Goal: Information Seeking & Learning: Check status

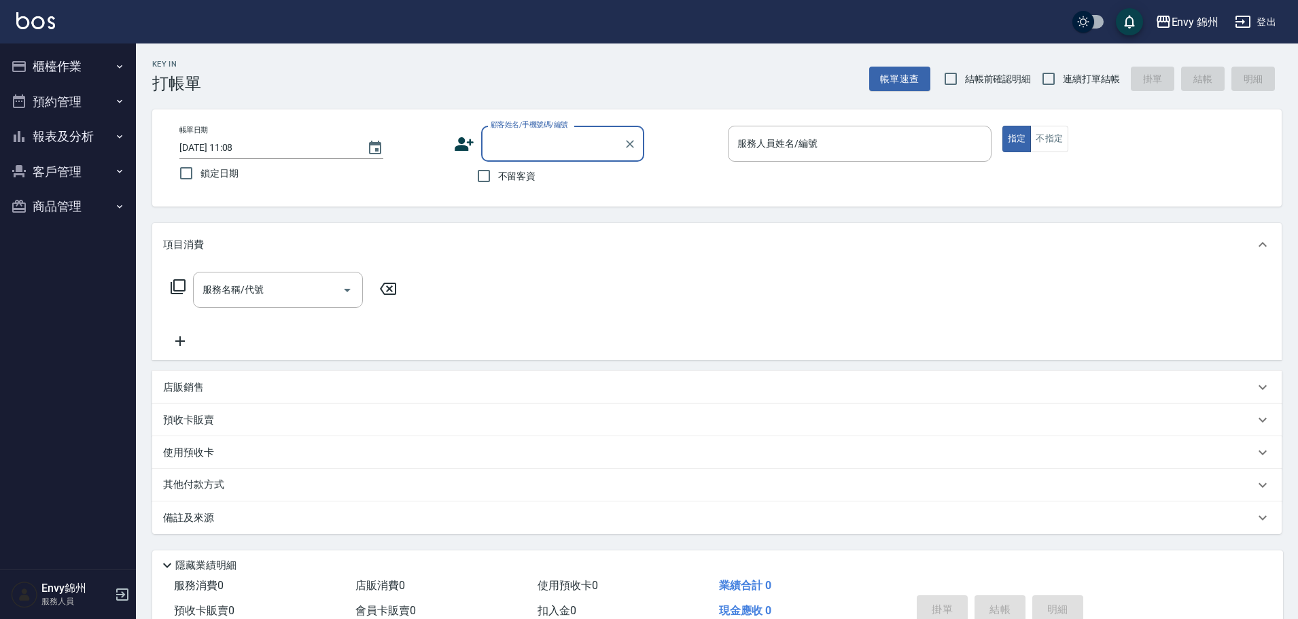
click at [471, 145] on icon at bounding box center [464, 144] width 20 height 20
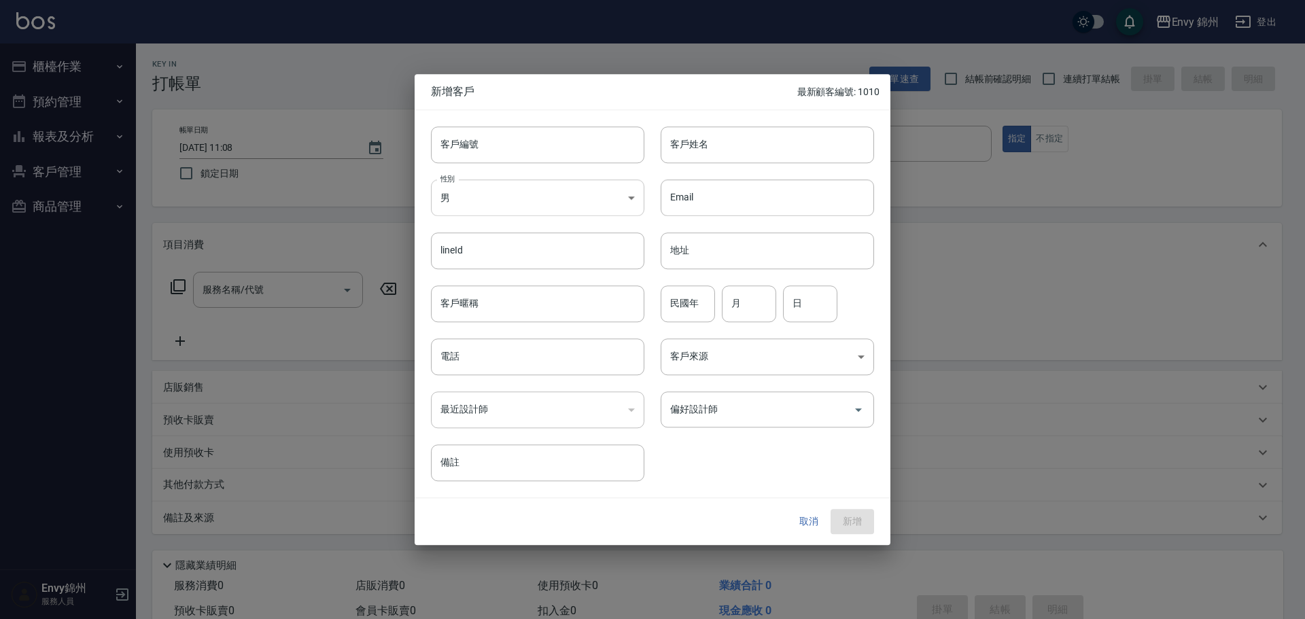
click at [502, 211] on body "Envy 錦州 登出 櫃檯作業 打帳單 帳單列表 現金收支登錄 材料自購登錄 每日結帳 排班表 現場電腦打卡 預約管理 預約管理 單日預約紀錄 單週預約紀錄 …" at bounding box center [652, 341] width 1305 height 682
click at [512, 278] on li "女" at bounding box center [537, 277] width 213 height 22
type input "FEMALE"
click at [748, 132] on input "客戶姓名" at bounding box center [767, 144] width 213 height 37
type input "小榆"
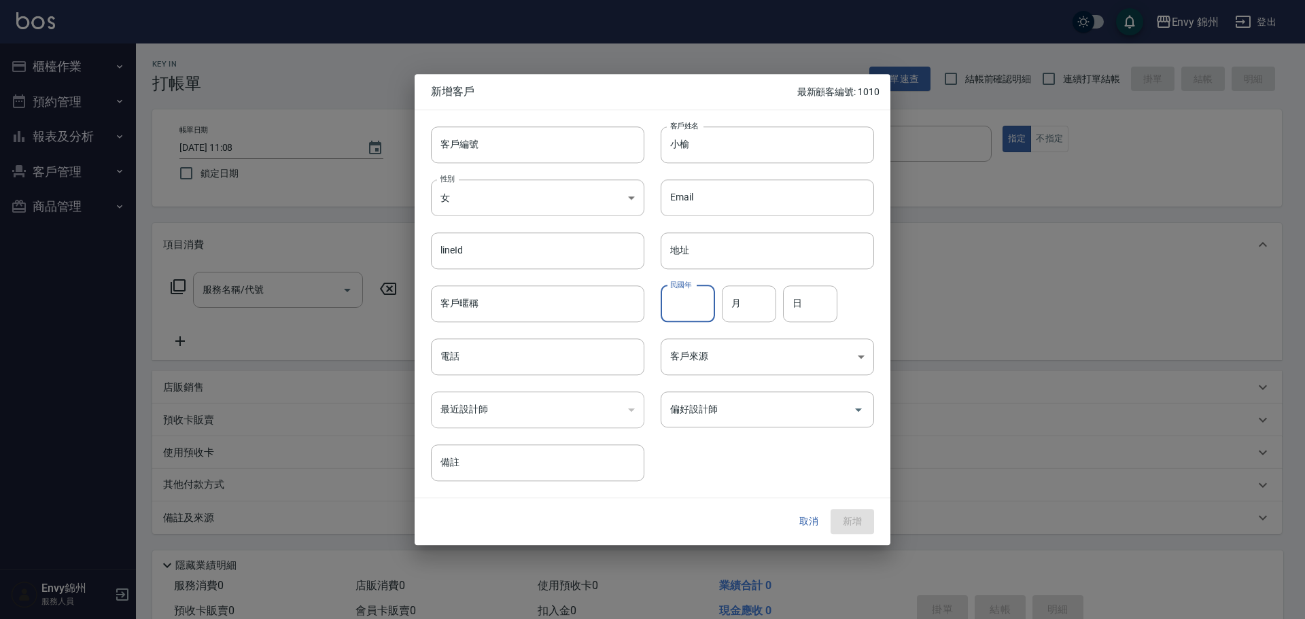
click at [664, 304] on input "民國年" at bounding box center [688, 303] width 54 height 37
type input "66"
click at [733, 307] on input "月" at bounding box center [749, 303] width 54 height 37
type input "2"
click at [795, 304] on input "日" at bounding box center [810, 303] width 54 height 37
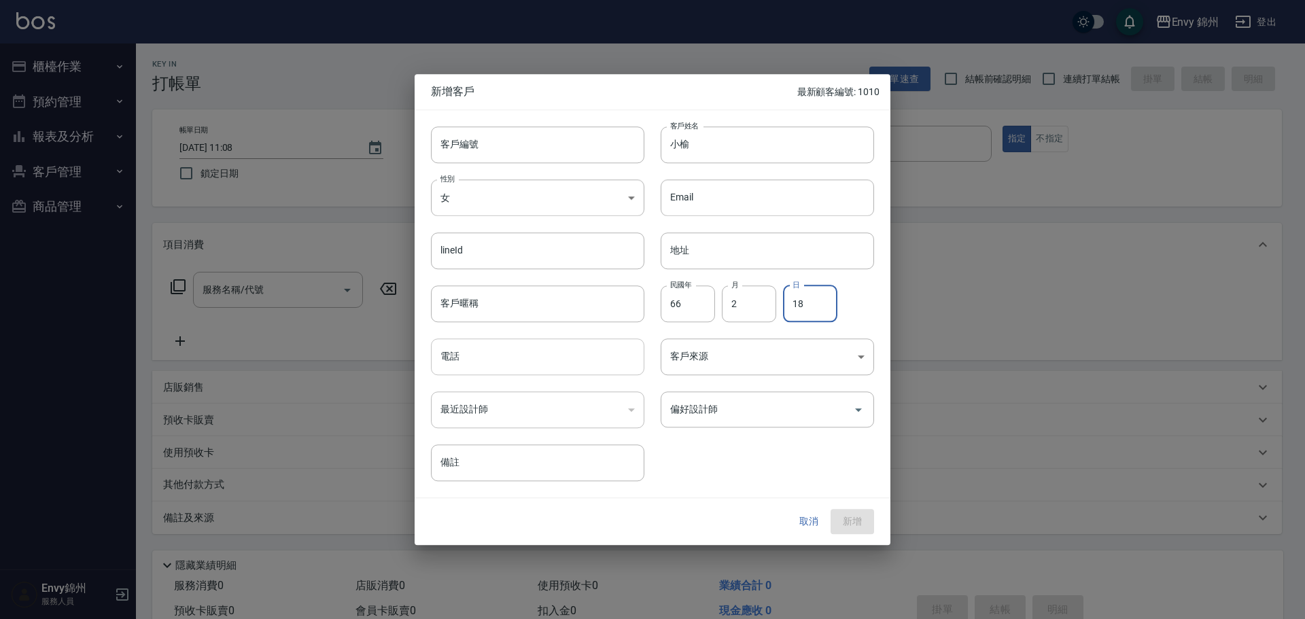
type input "18"
click at [531, 370] on input "電話" at bounding box center [537, 356] width 213 height 37
type input "0913506900"
click at [725, 359] on body "Envy 錦州 登出 櫃檯作業 打帳單 帳單列表 現金收支登錄 材料自購登錄 每日結帳 排班表 現場電腦打卡 預約管理 預約管理 單日預約紀錄 單週預約紀錄 …" at bounding box center [652, 341] width 1305 height 682
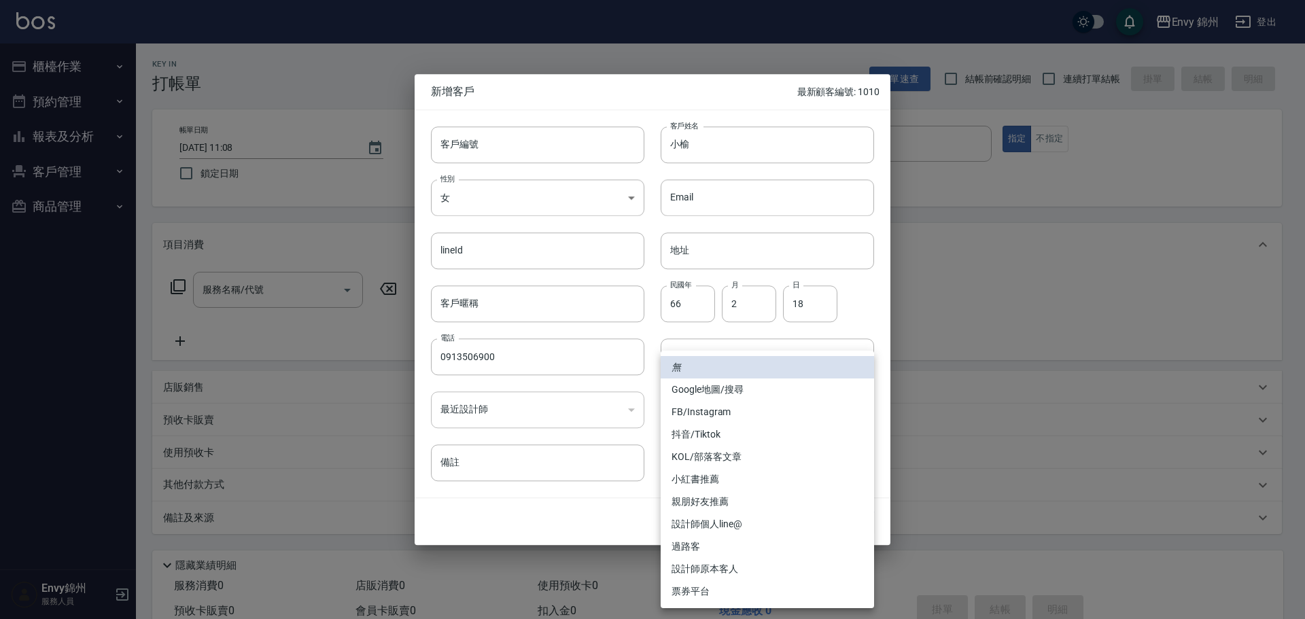
click at [721, 401] on li "FB/Instagram" at bounding box center [767, 412] width 213 height 22
drag, startPoint x: 739, startPoint y: 357, endPoint x: 740, endPoint y: 373, distance: 16.4
click at [740, 356] on body "Envy 錦州 登出 櫃檯作業 打帳單 帳單列表 現金收支登錄 材料自購登錄 每日結帳 排班表 現場電腦打卡 預約管理 預約管理 單日預約紀錄 單週預約紀錄 …" at bounding box center [652, 341] width 1305 height 682
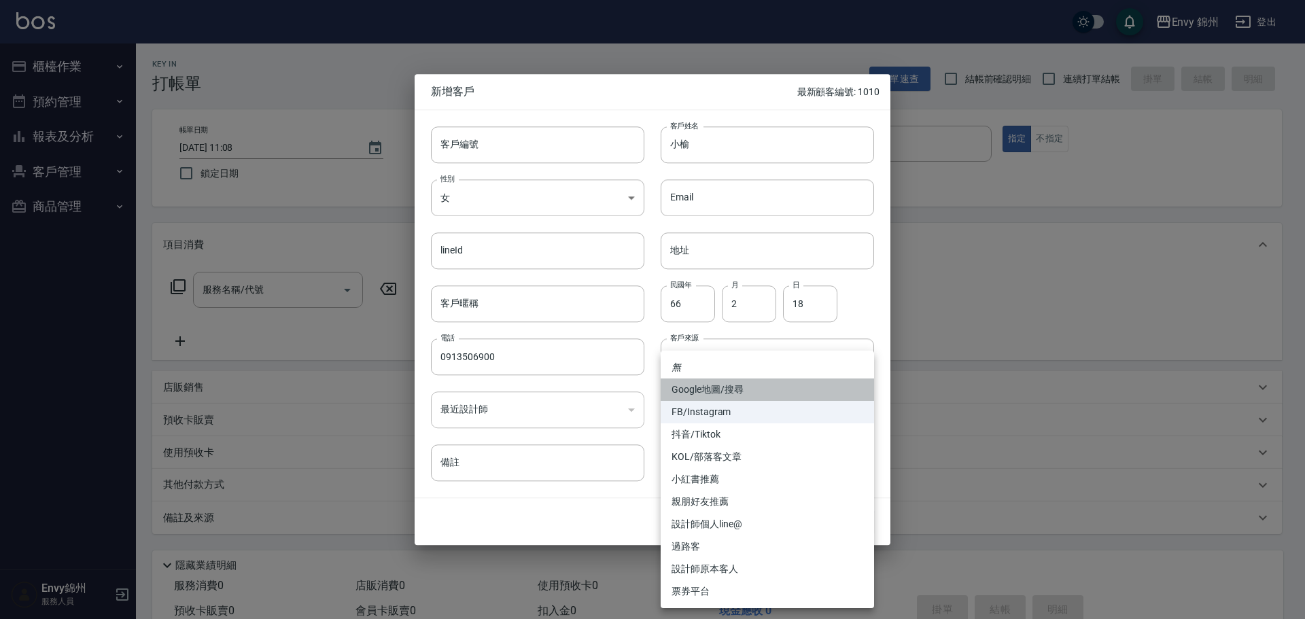
click at [737, 382] on li "Google地圖/搜尋" at bounding box center [767, 390] width 213 height 22
type input "Google地圖/搜尋"
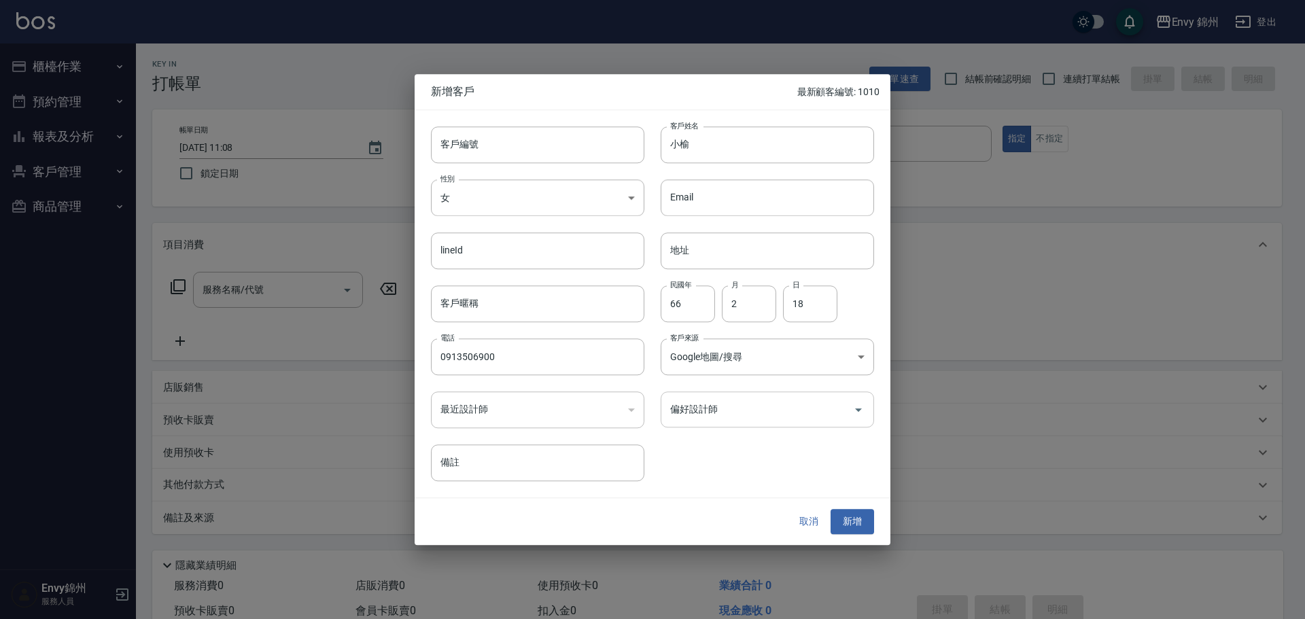
click at [725, 409] on input "偏好設計師" at bounding box center [757, 410] width 181 height 24
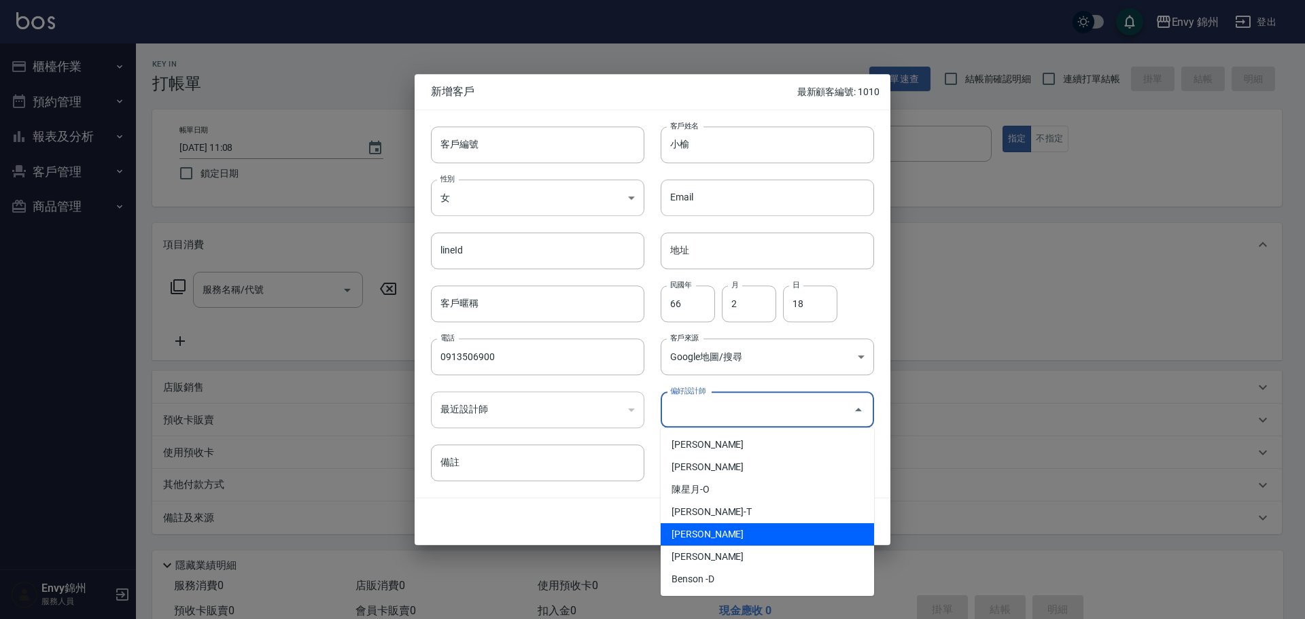
click at [729, 530] on li "鄭怡秀-A" at bounding box center [767, 534] width 213 height 22
type input "鄭怡秀"
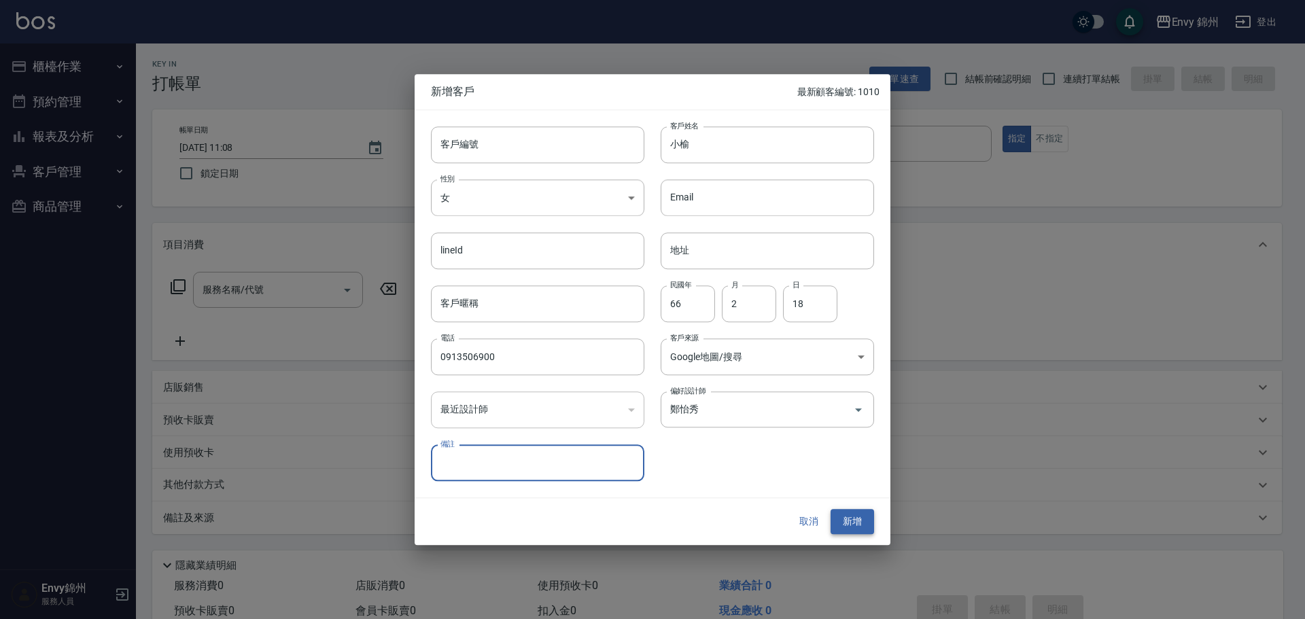
click at [856, 521] on button "新增" at bounding box center [852, 522] width 43 height 25
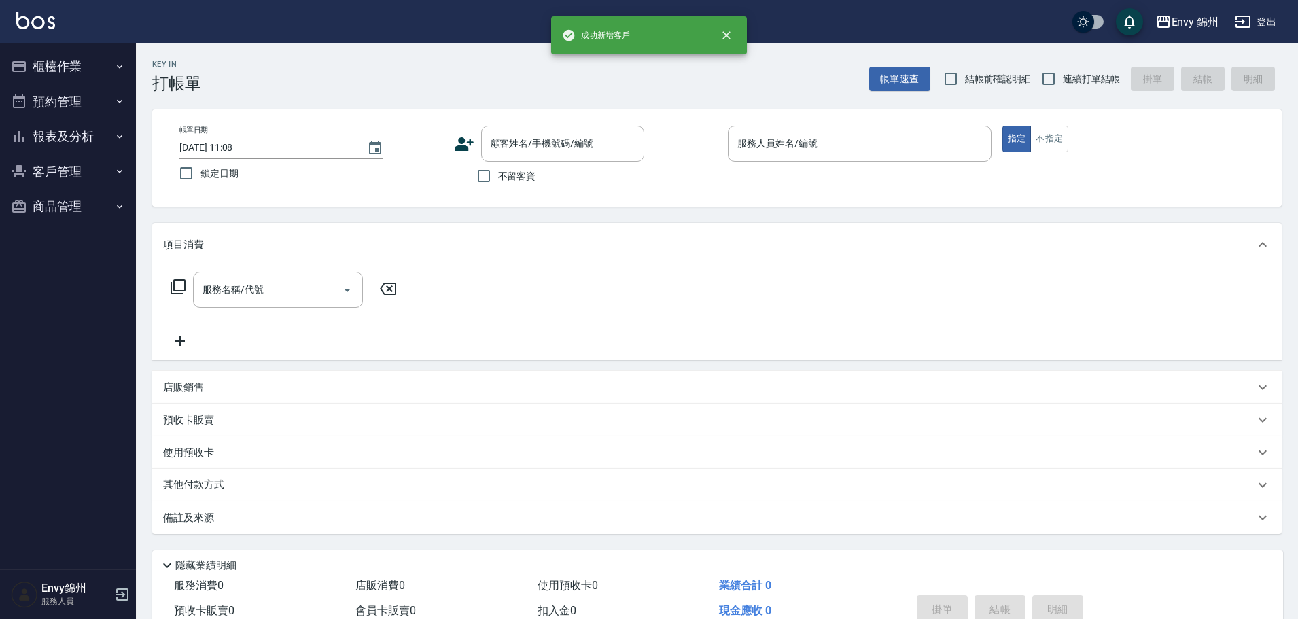
click at [533, 164] on label "不留客資" at bounding box center [503, 176] width 67 height 29
click at [498, 164] on input "不留客資" at bounding box center [484, 176] width 29 height 29
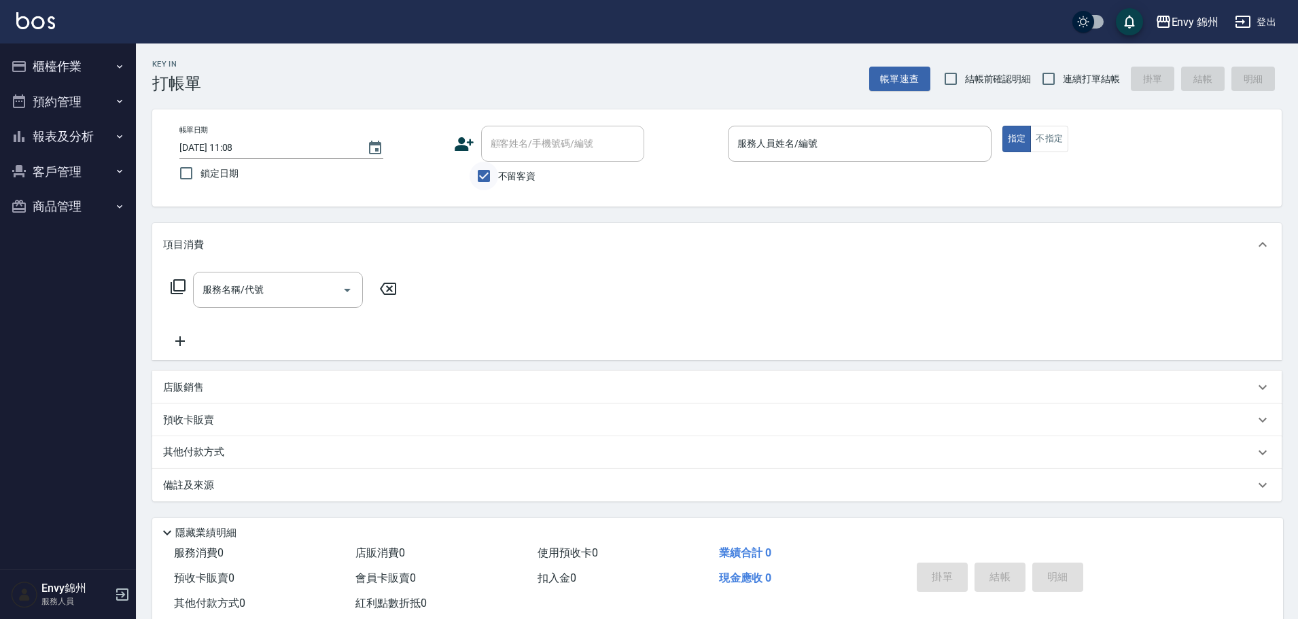
click at [498, 189] on input "不留客資" at bounding box center [484, 176] width 29 height 29
checkbox input "false"
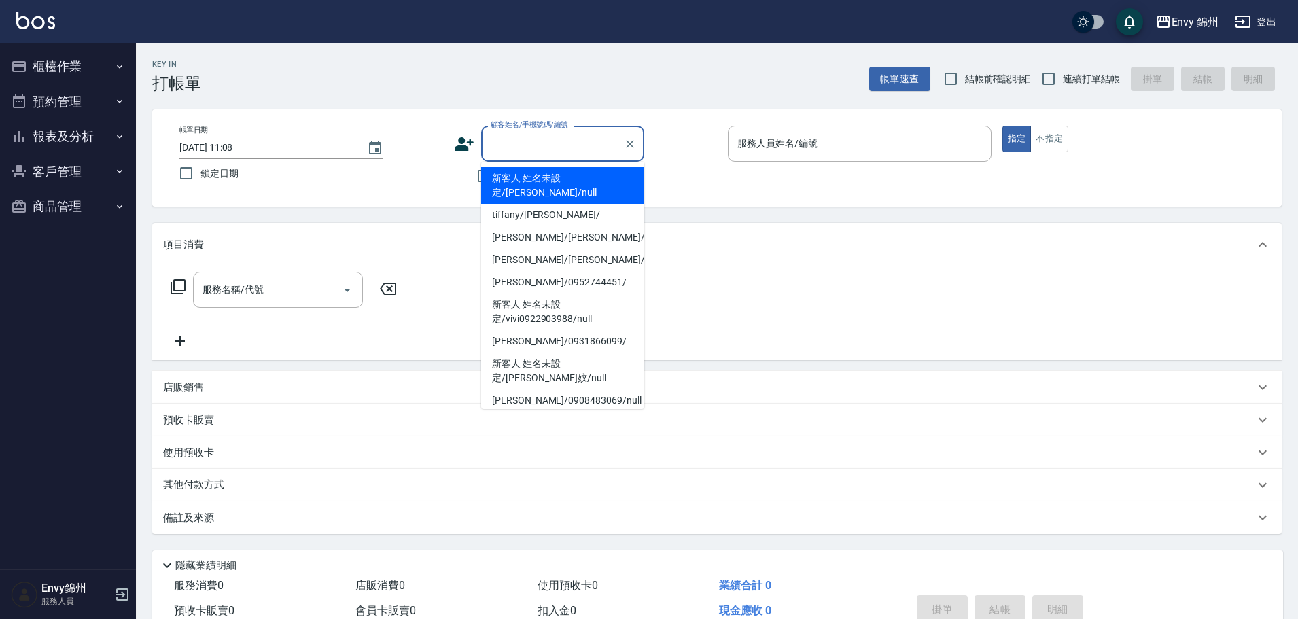
click at [520, 149] on input "顧客姓名/手機號碼/編號" at bounding box center [552, 144] width 130 height 24
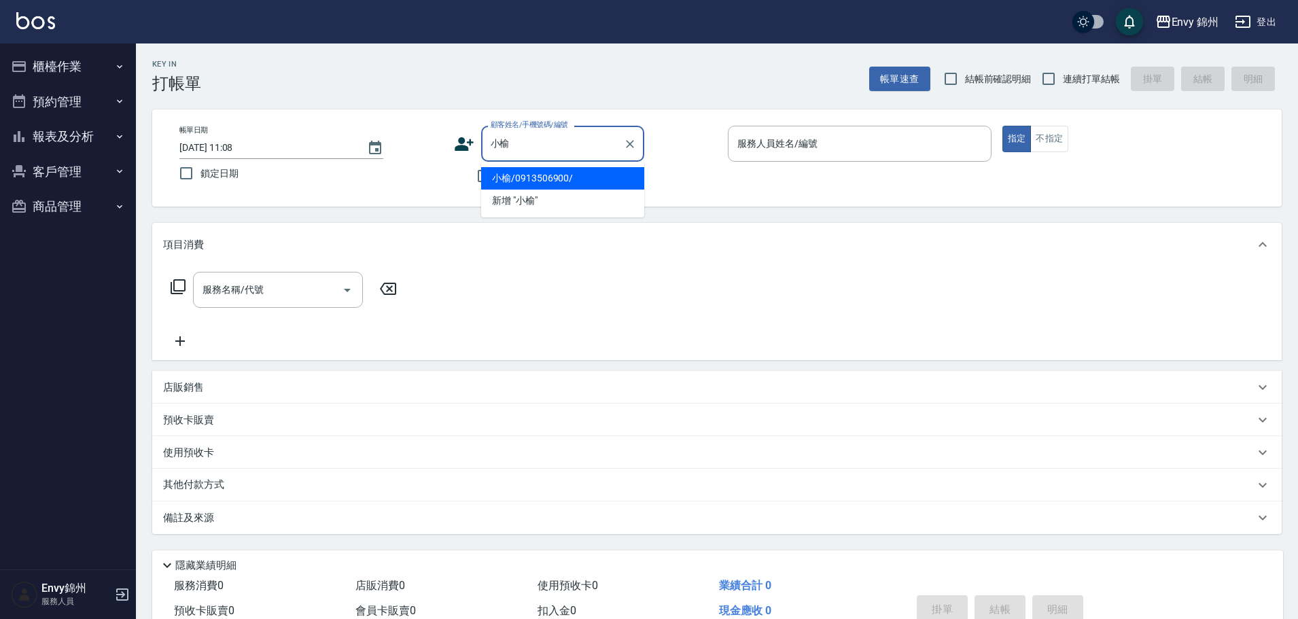
click at [576, 167] on ul "小榆/0913506900/ 新增 "小榆"" at bounding box center [562, 190] width 163 height 56
click at [581, 170] on li "小榆/0913506900/" at bounding box center [562, 178] width 163 height 22
type input "小榆/0913506900/"
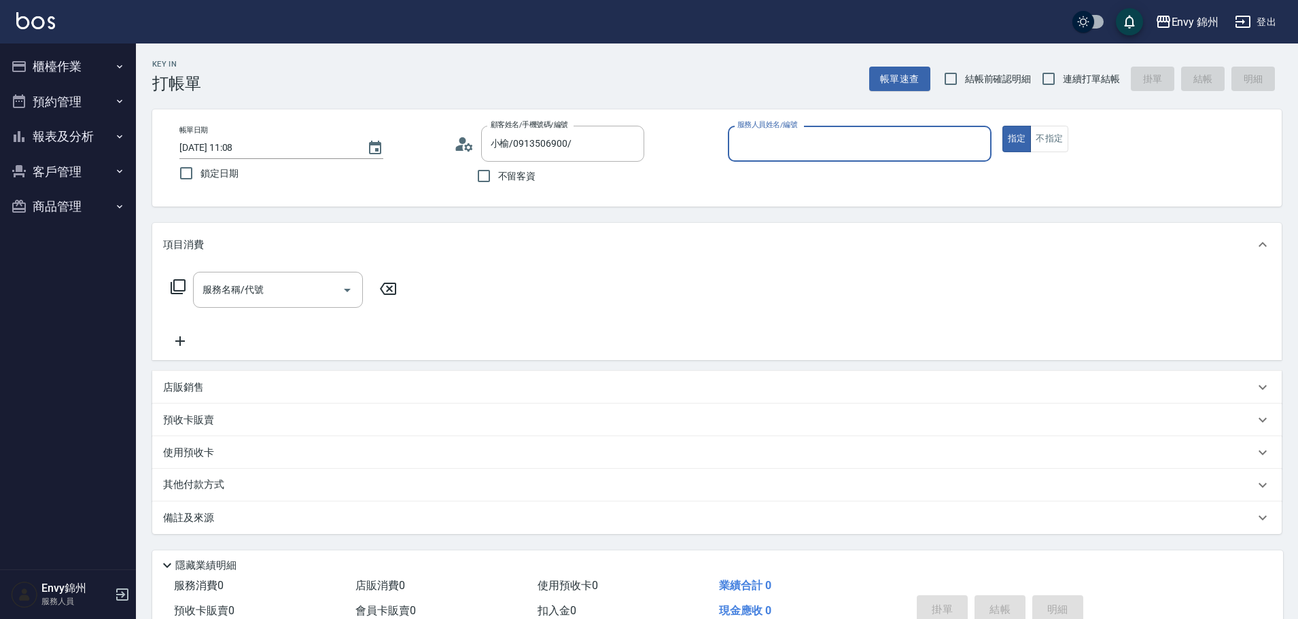
type input "Annie-A"
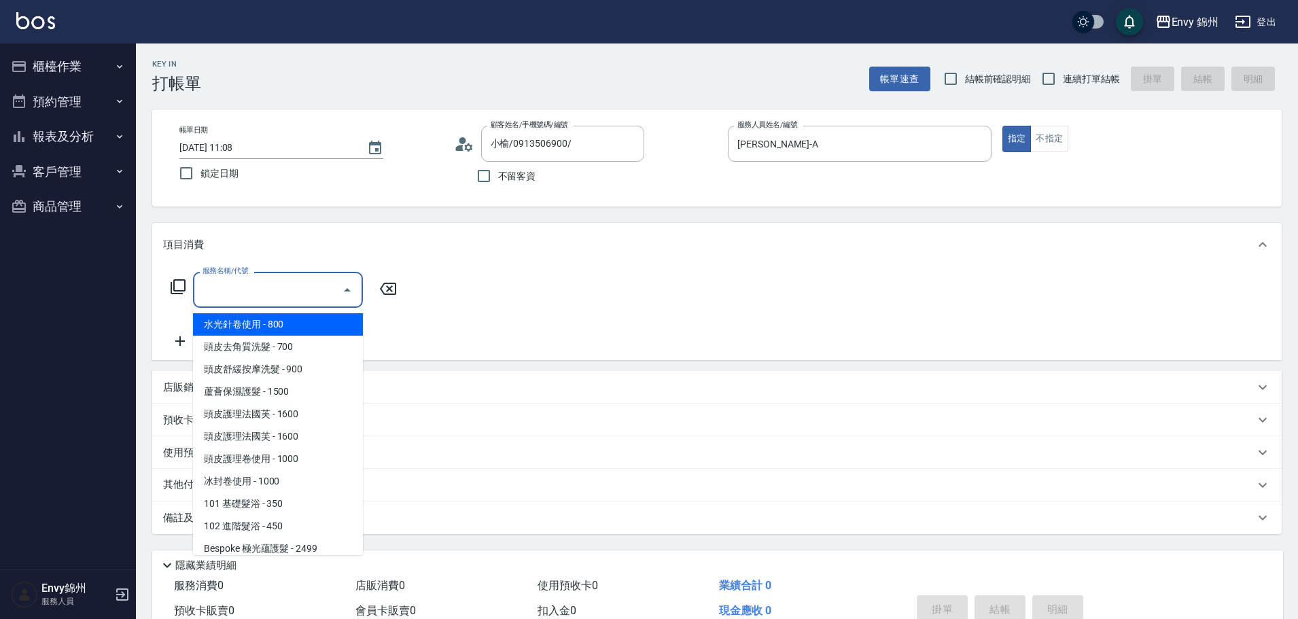
click at [292, 294] on input "服務名稱/代號" at bounding box center [267, 290] width 137 height 24
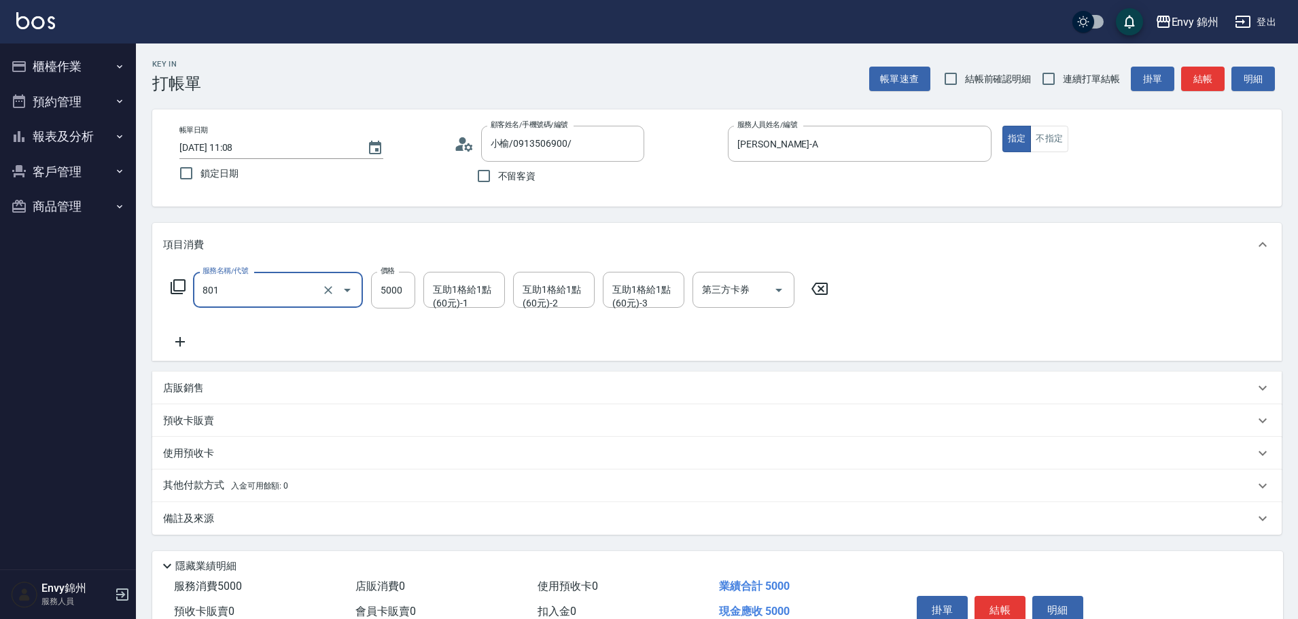
type input "2"
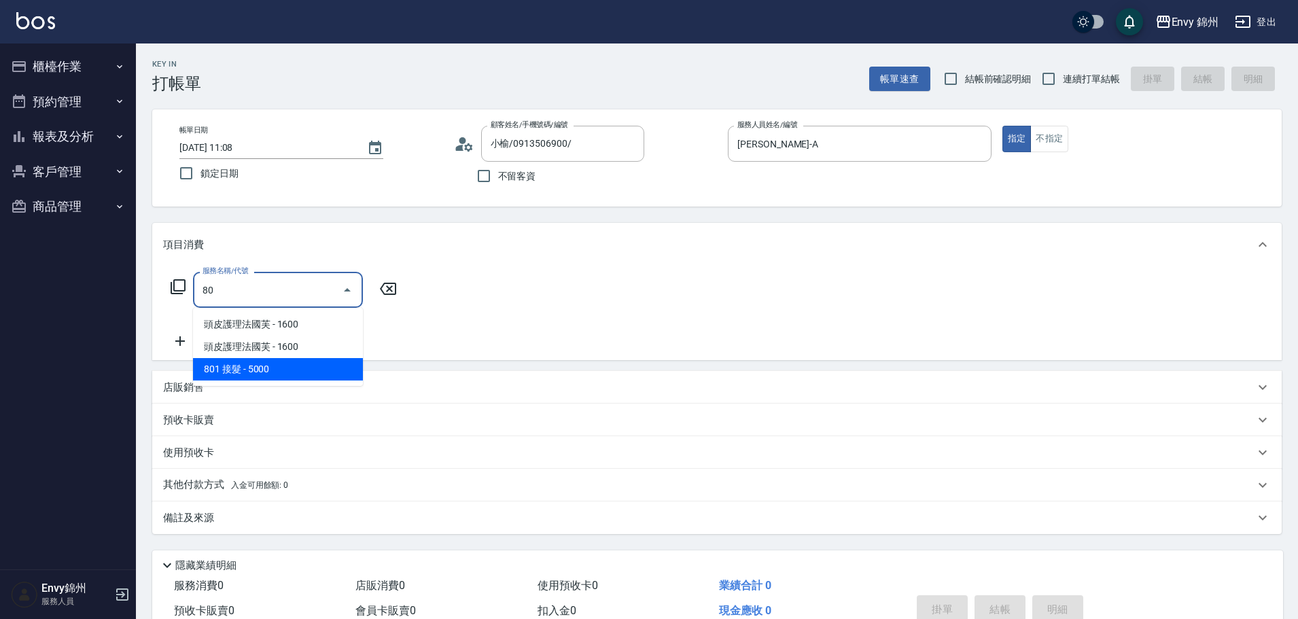
type input "801"
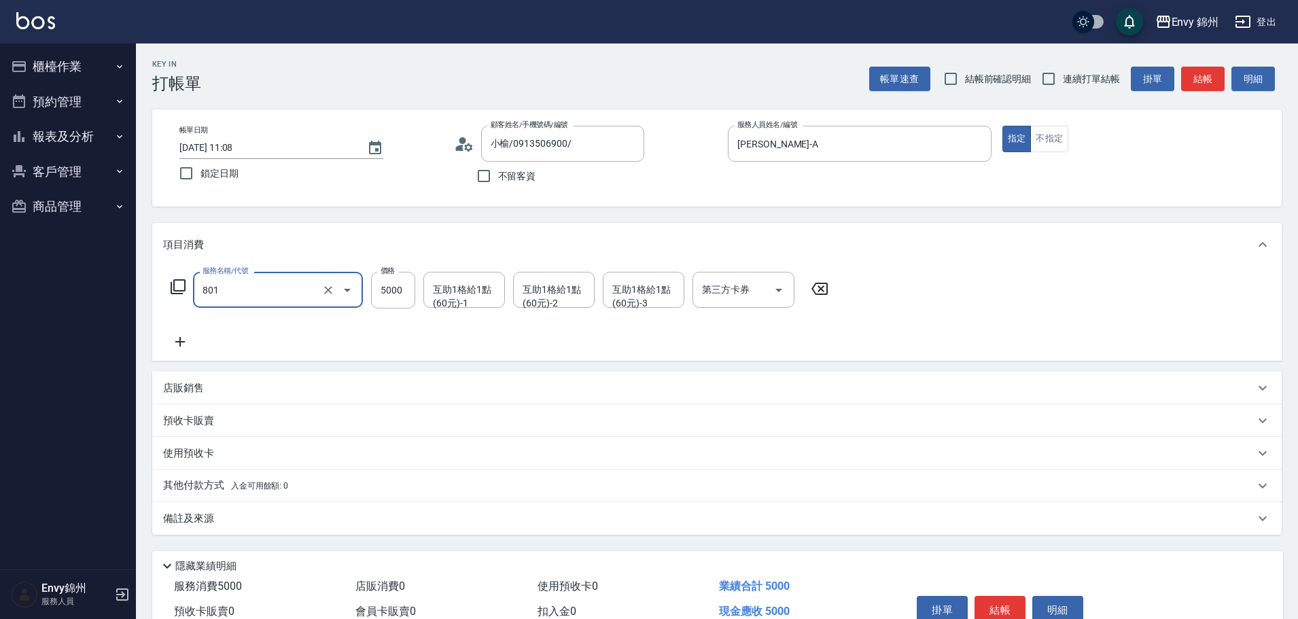
type input "801 接髮(801)"
type input "20000"
click at [183, 344] on icon at bounding box center [180, 342] width 34 height 16
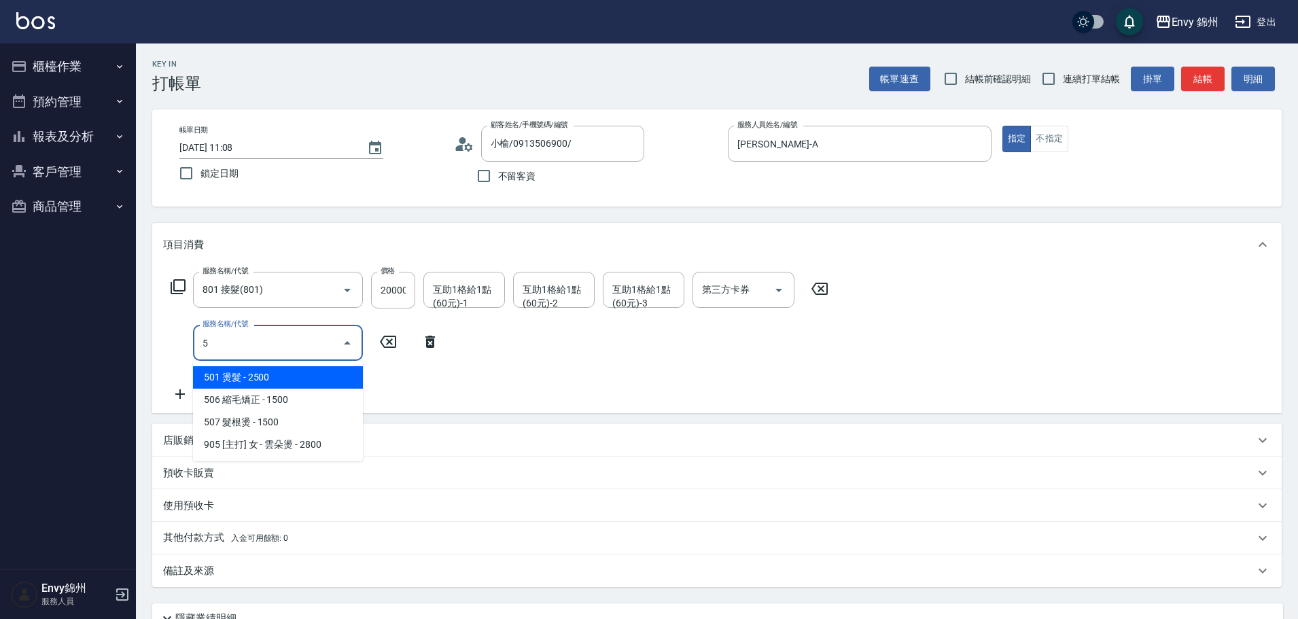
click at [294, 368] on span "501 燙髮 - 2500" at bounding box center [278, 377] width 170 height 22
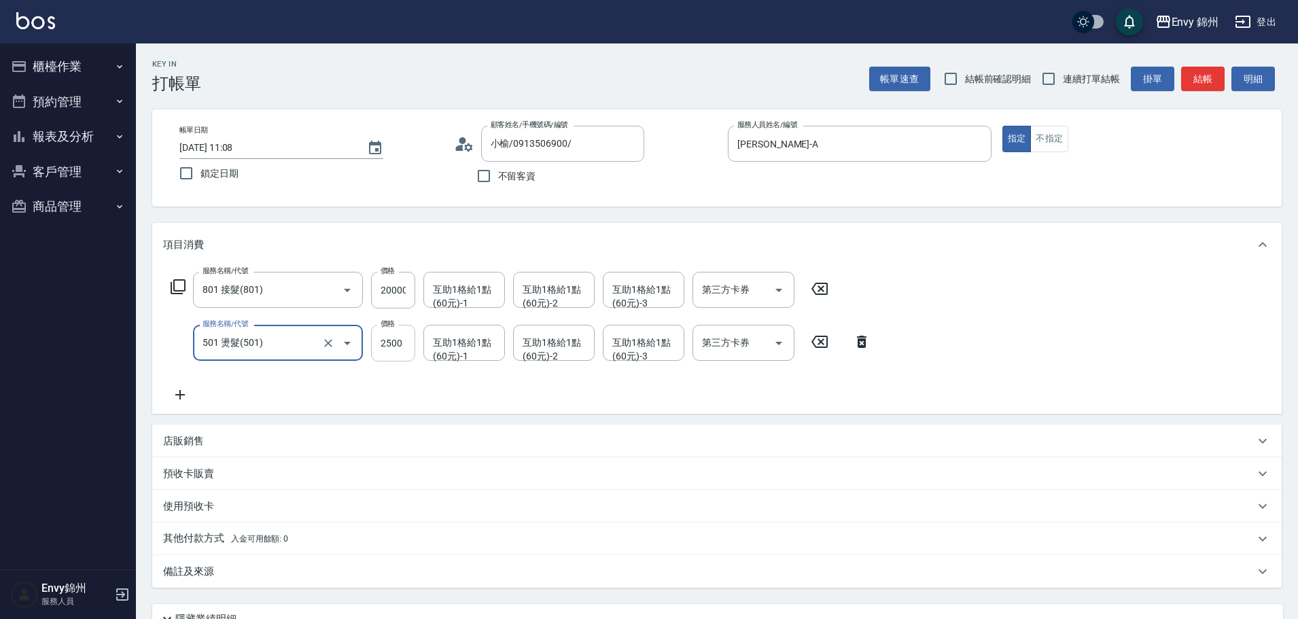
type input "501 燙髮(501)"
click at [387, 345] on input "2500" at bounding box center [393, 343] width 44 height 37
type input "3000"
click at [182, 398] on icon at bounding box center [180, 395] width 34 height 16
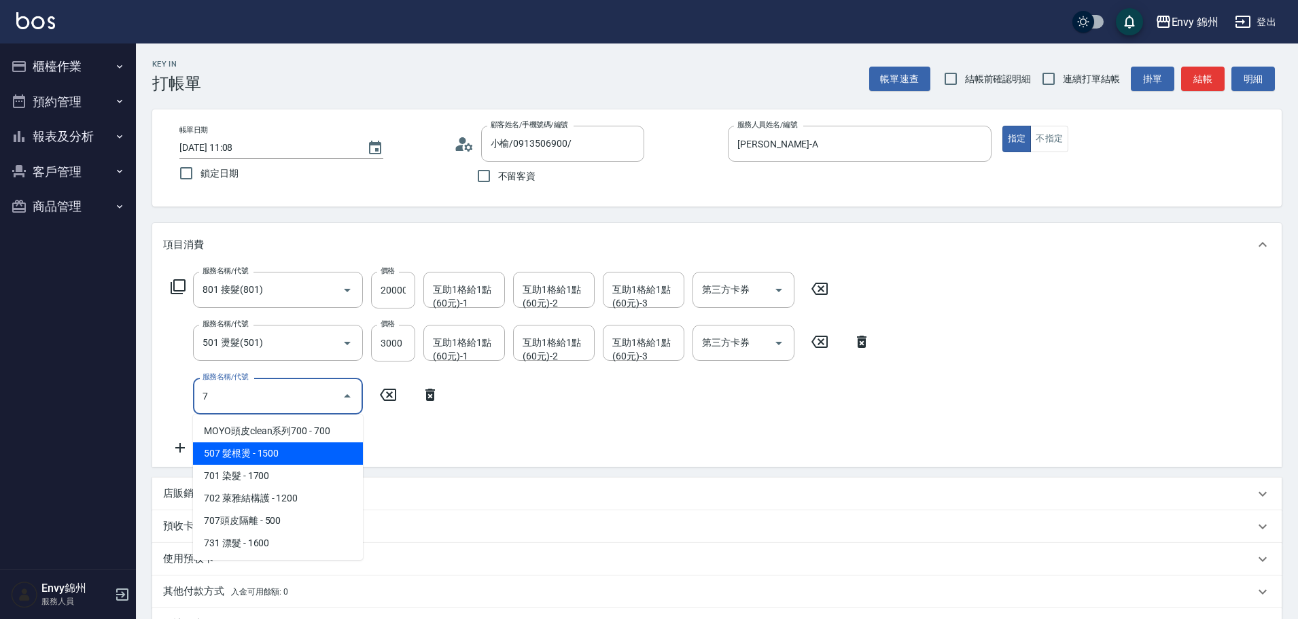
click at [266, 450] on span "507 髮根燙 - 1500" at bounding box center [278, 453] width 170 height 22
type input "507 髮根燙(507)"
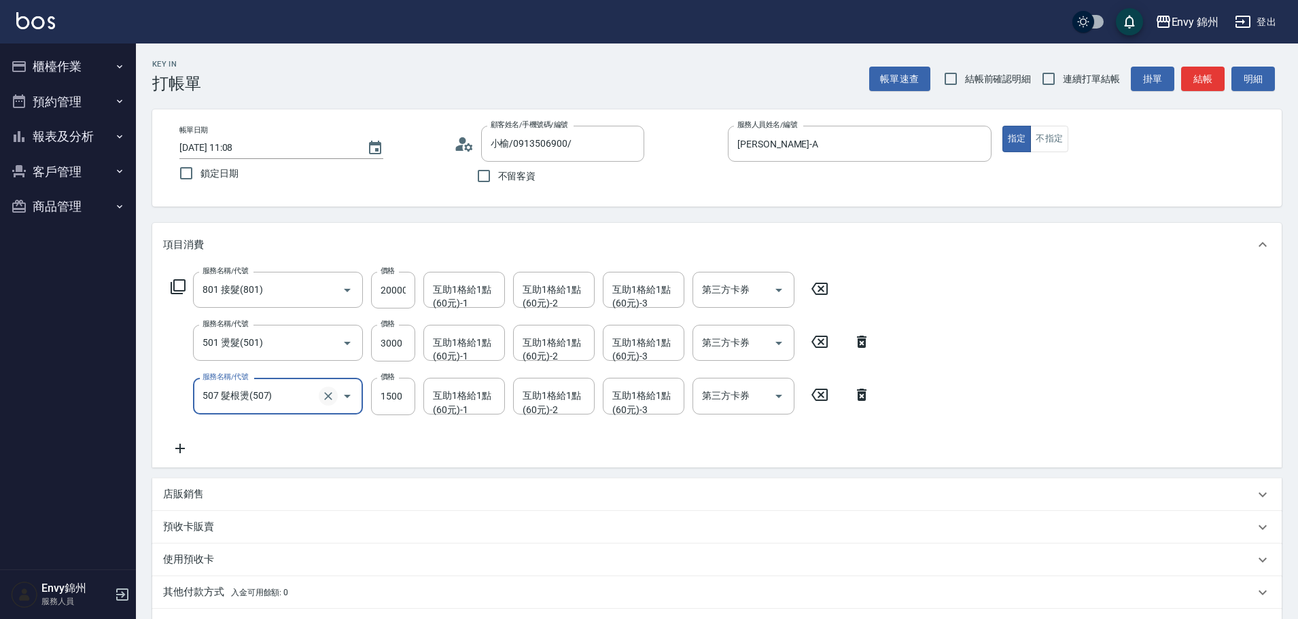
click at [326, 396] on icon "Clear" at bounding box center [328, 396] width 14 height 14
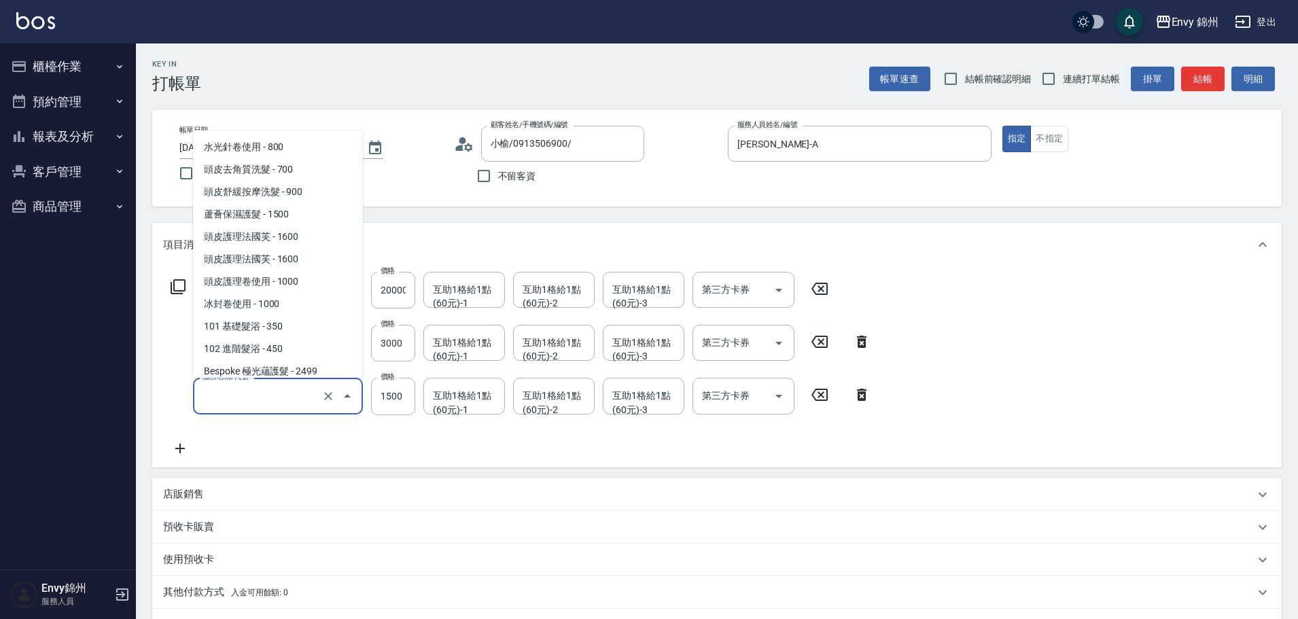
click at [260, 396] on input "服務名稱/代號" at bounding box center [259, 396] width 120 height 24
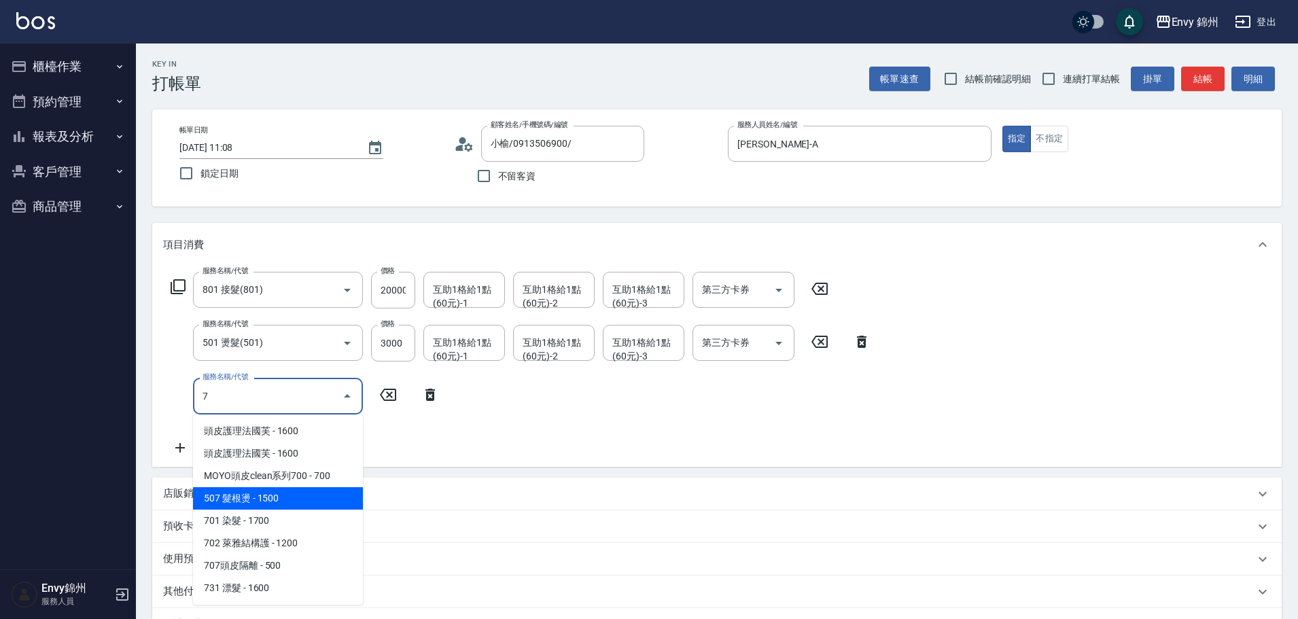
click at [272, 491] on span "507 髮根燙 - 1500" at bounding box center [278, 498] width 170 height 22
type input "507 髮根燙(507)"
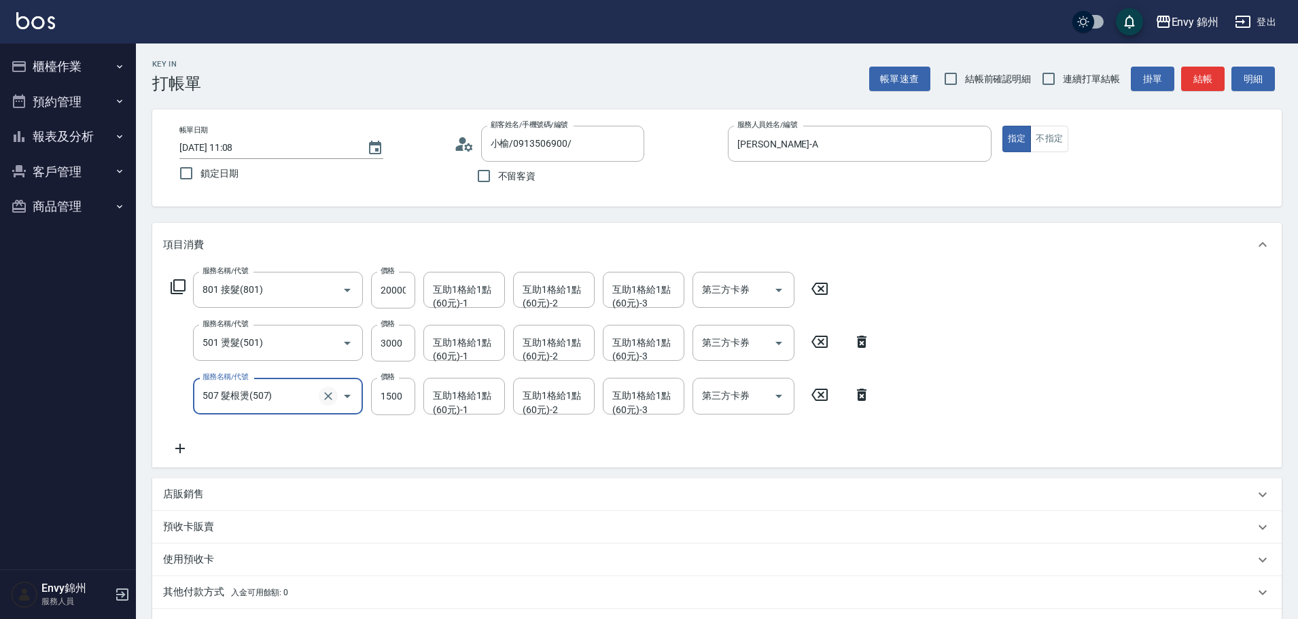
click at [328, 394] on icon "Clear" at bounding box center [328, 396] width 14 height 14
click at [290, 401] on input "服務名稱/代號" at bounding box center [259, 396] width 120 height 24
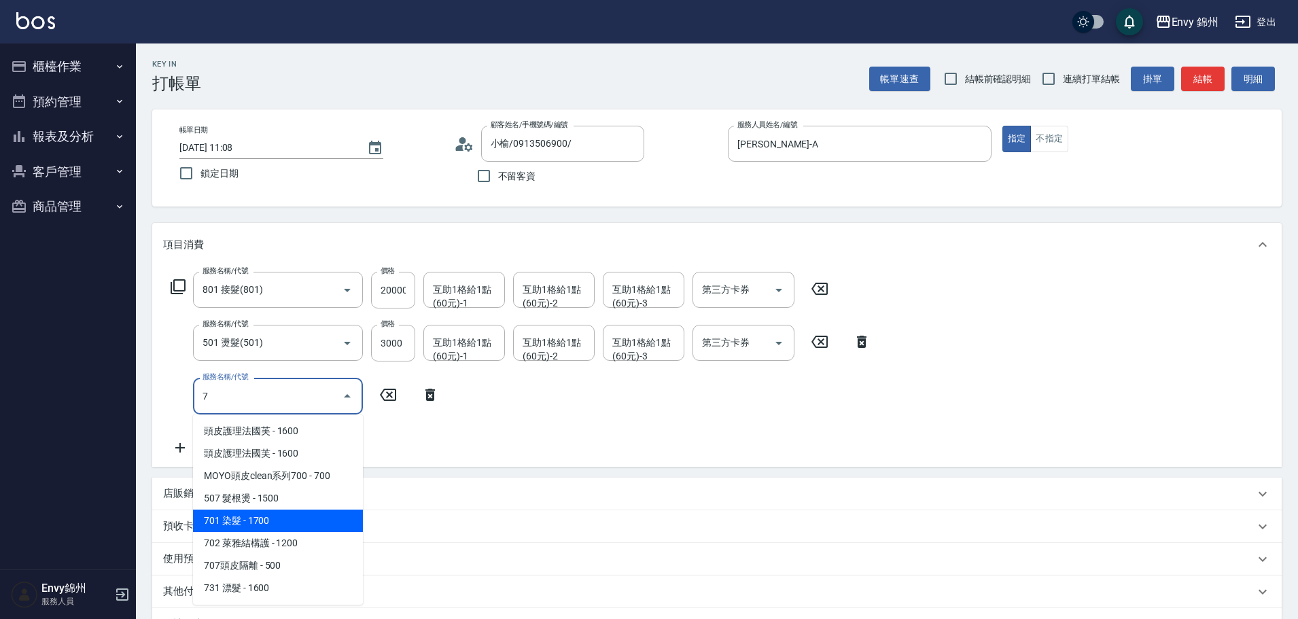
click at [282, 524] on span "701 染髮 - 1700" at bounding box center [278, 521] width 170 height 22
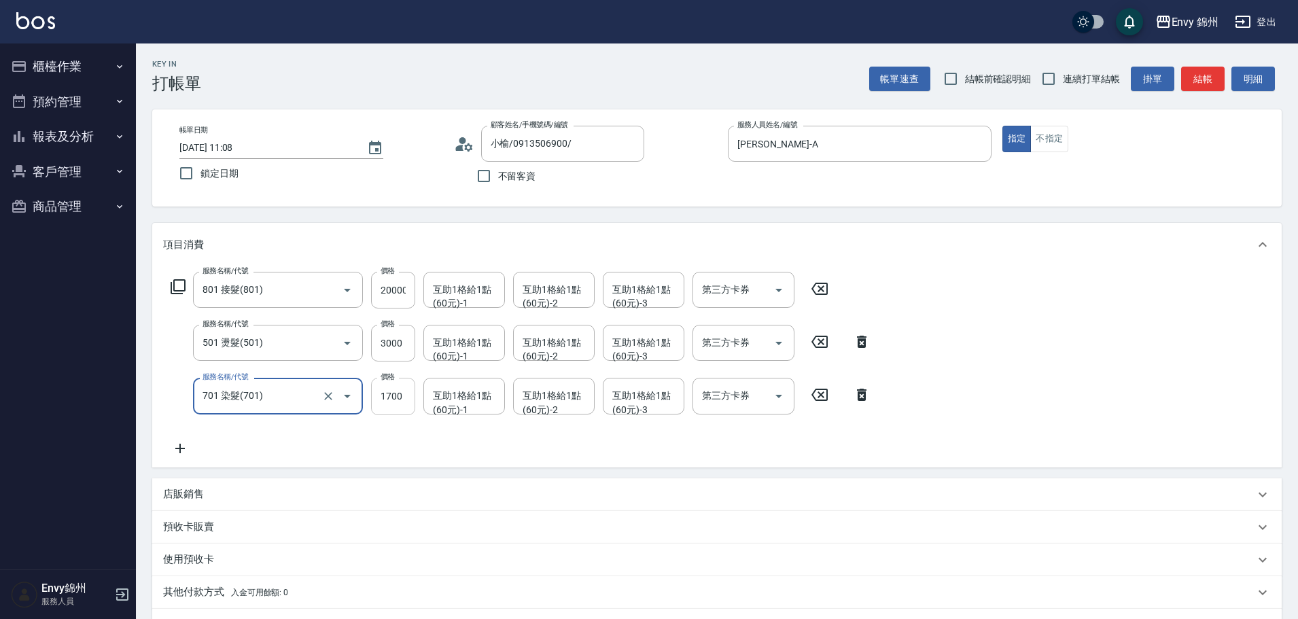
type input "701 染髮(701)"
click at [377, 408] on input "1700" at bounding box center [393, 396] width 44 height 37
type input "5999"
click at [442, 406] on input "互助1格給1點(60元)-1" at bounding box center [464, 396] width 69 height 24
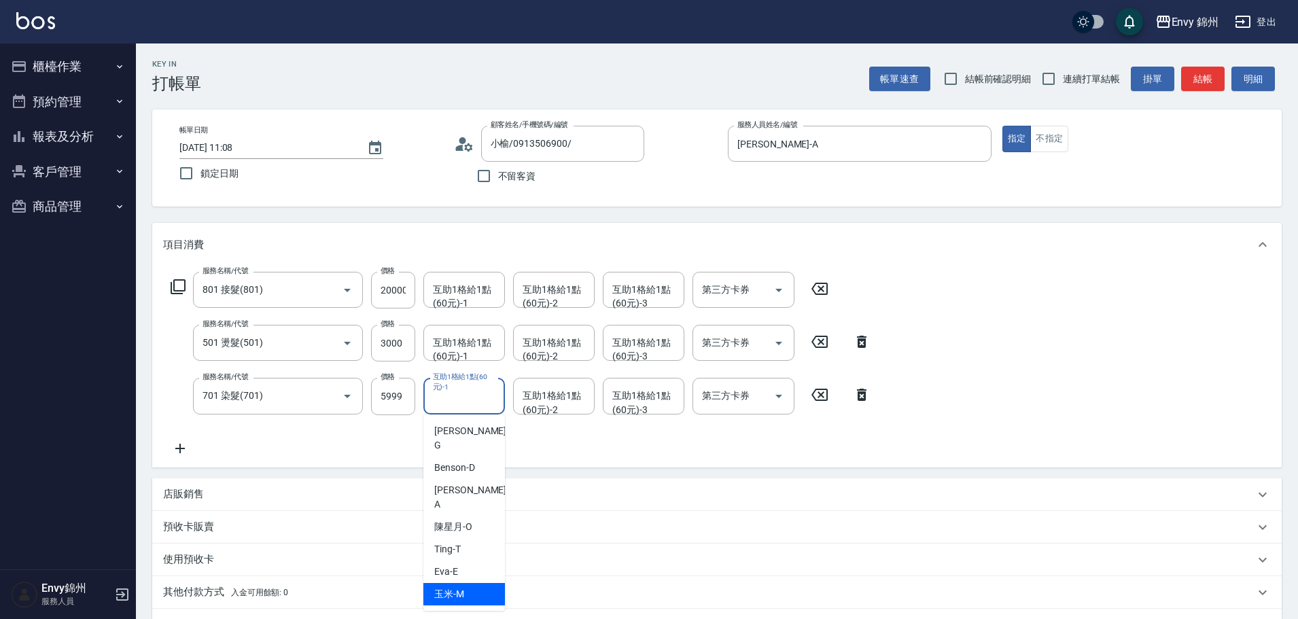
click at [483, 583] on div "玉米 -M" at bounding box center [464, 594] width 82 height 22
type input "玉米-M"
drag, startPoint x: 459, startPoint y: 361, endPoint x: 464, endPoint y: 346, distance: 15.9
click at [461, 355] on div "互助1格給1點(60元)-1" at bounding box center [464, 343] width 82 height 36
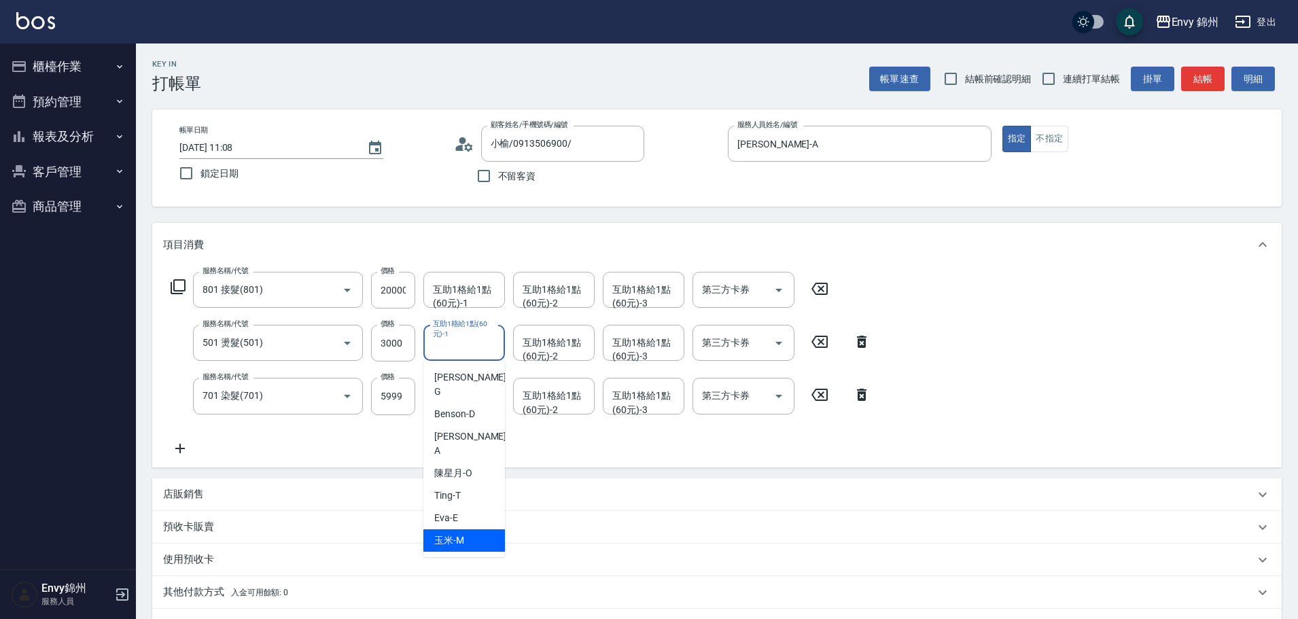
click at [469, 529] on div "玉米 -M" at bounding box center [464, 540] width 82 height 22
type input "玉米-M"
click at [475, 297] on input "互助1格給1點(60元)-1" at bounding box center [464, 290] width 69 height 24
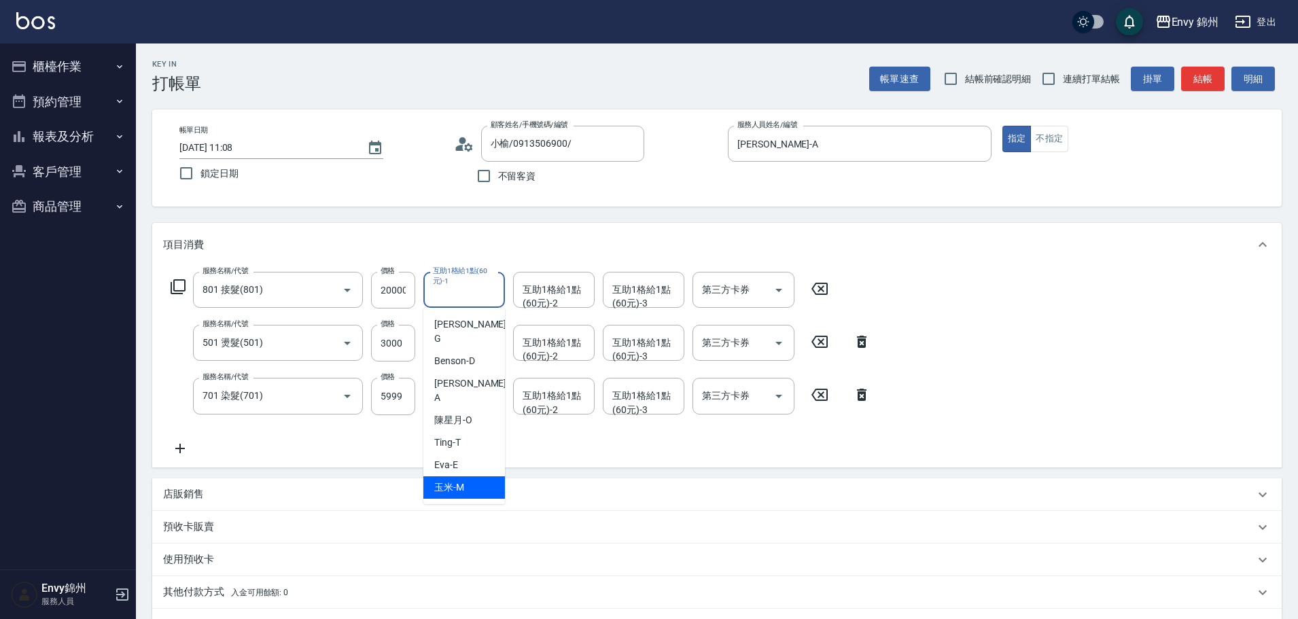
click at [479, 476] on div "玉米 -M" at bounding box center [464, 487] width 82 height 22
type input "玉米-M"
click at [559, 294] on div "互助1格給1點(60元)-2 互助1格給1點(60元)-2" at bounding box center [554, 290] width 82 height 36
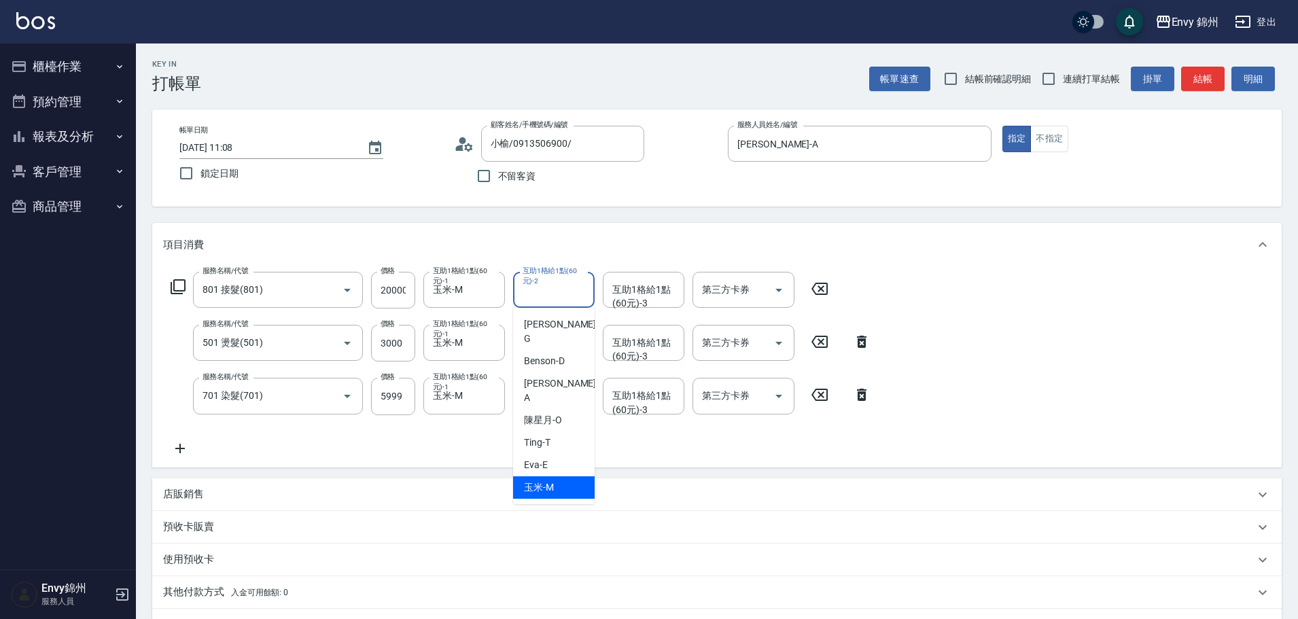
click at [534, 476] on div "玉米 -M" at bounding box center [554, 487] width 82 height 22
type input "玉米-M"
click at [639, 288] on div "互助1格給1點(60元)-3 互助1格給1點(60元)-3" at bounding box center [644, 290] width 82 height 36
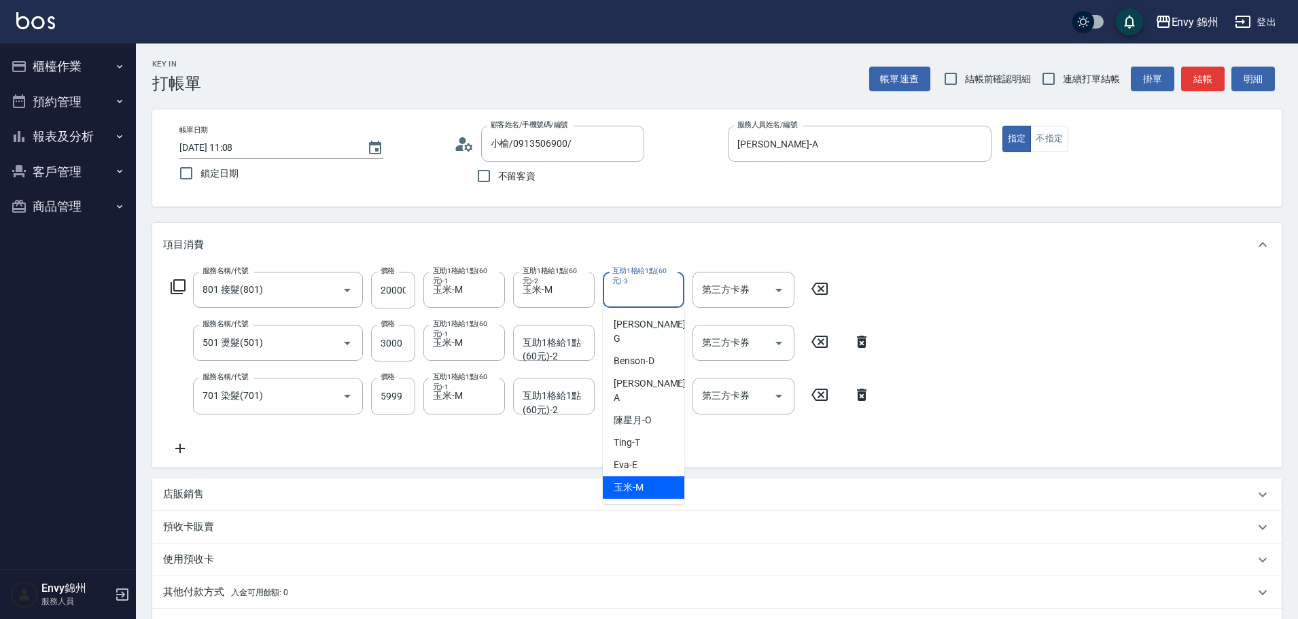
drag, startPoint x: 635, startPoint y: 462, endPoint x: 648, endPoint y: 447, distance: 20.7
click at [635, 481] on span "玉米 -M" at bounding box center [629, 488] width 30 height 14
type input "玉米-M"
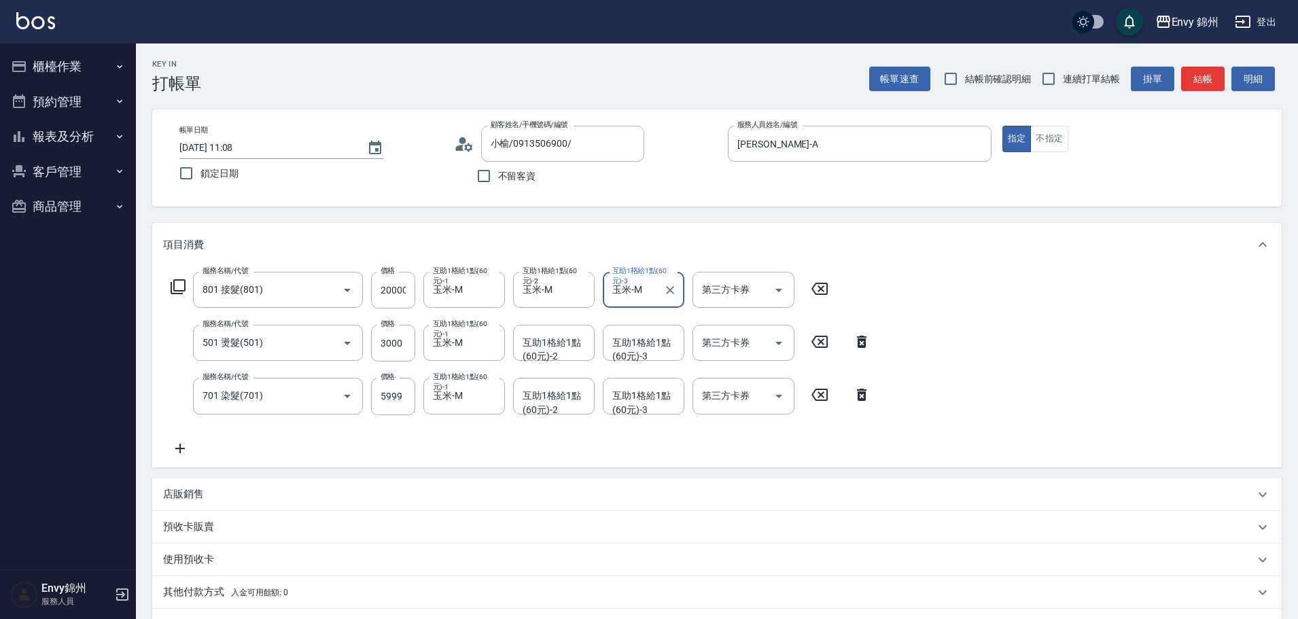
scroll to position [176, 0]
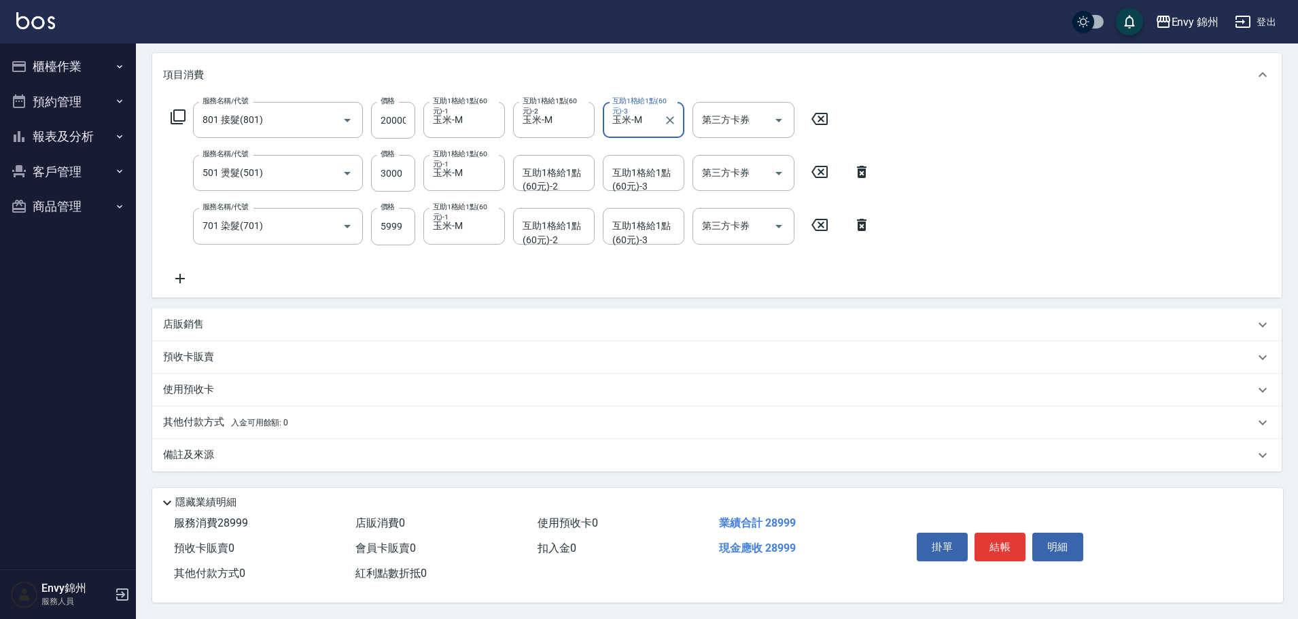
click at [327, 456] on div "備註及來源" at bounding box center [717, 455] width 1130 height 33
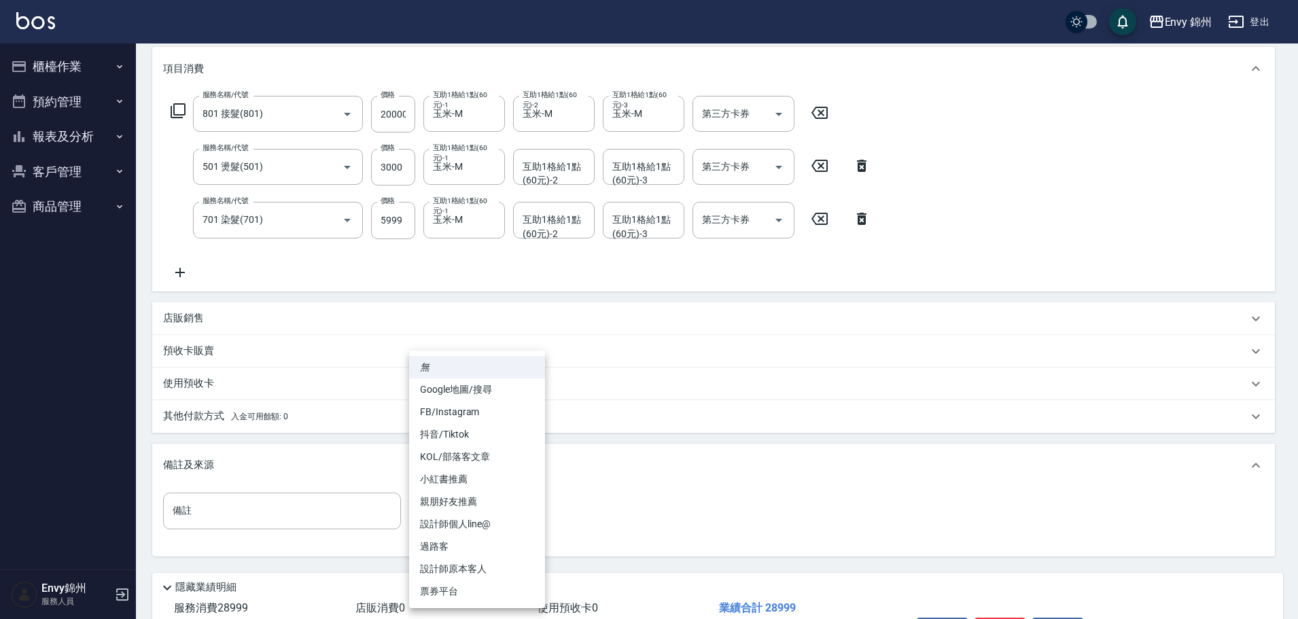
click at [452, 517] on body "Envy 錦州 登出 櫃檯作業 打帳單 帳單列表 現金收支登錄 材料自購登錄 每日結帳 排班表 現場電腦打卡 預約管理 預約管理 單日預約紀錄 單週預約紀錄 …" at bounding box center [649, 264] width 1298 height 880
click at [465, 384] on li "Google地圖/搜尋" at bounding box center [477, 390] width 136 height 22
type input "Google地圖/搜尋"
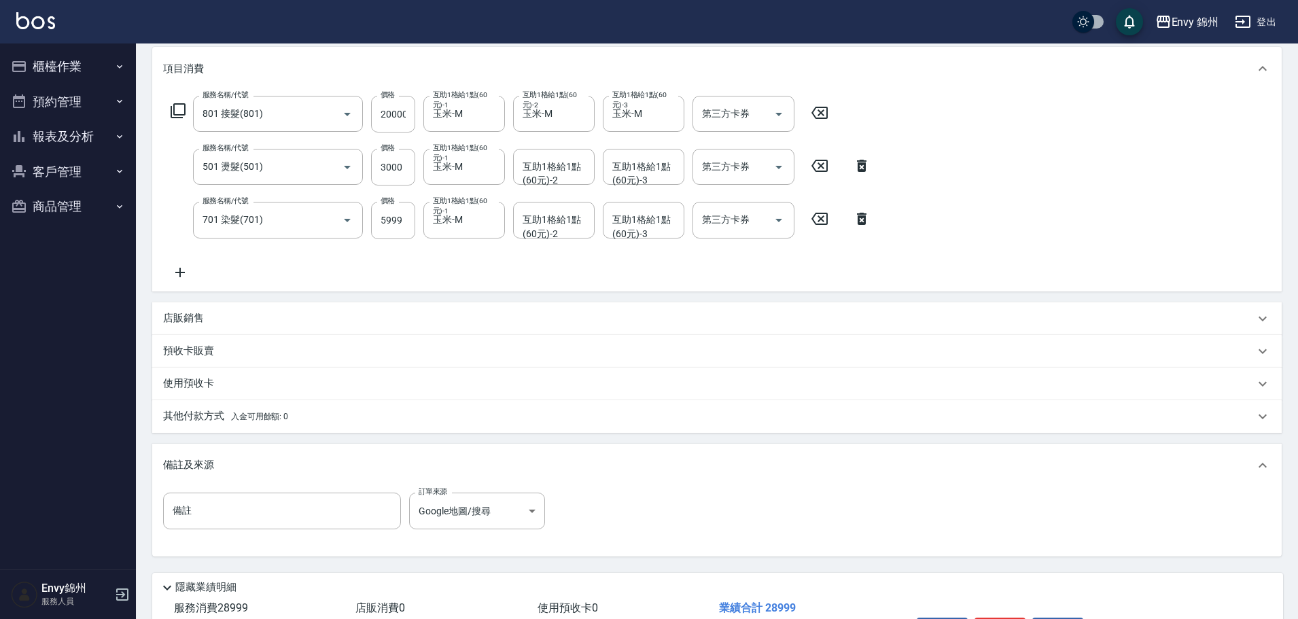
click at [351, 424] on div "其他付款方式 入金可用餘額: 0" at bounding box center [717, 416] width 1130 height 33
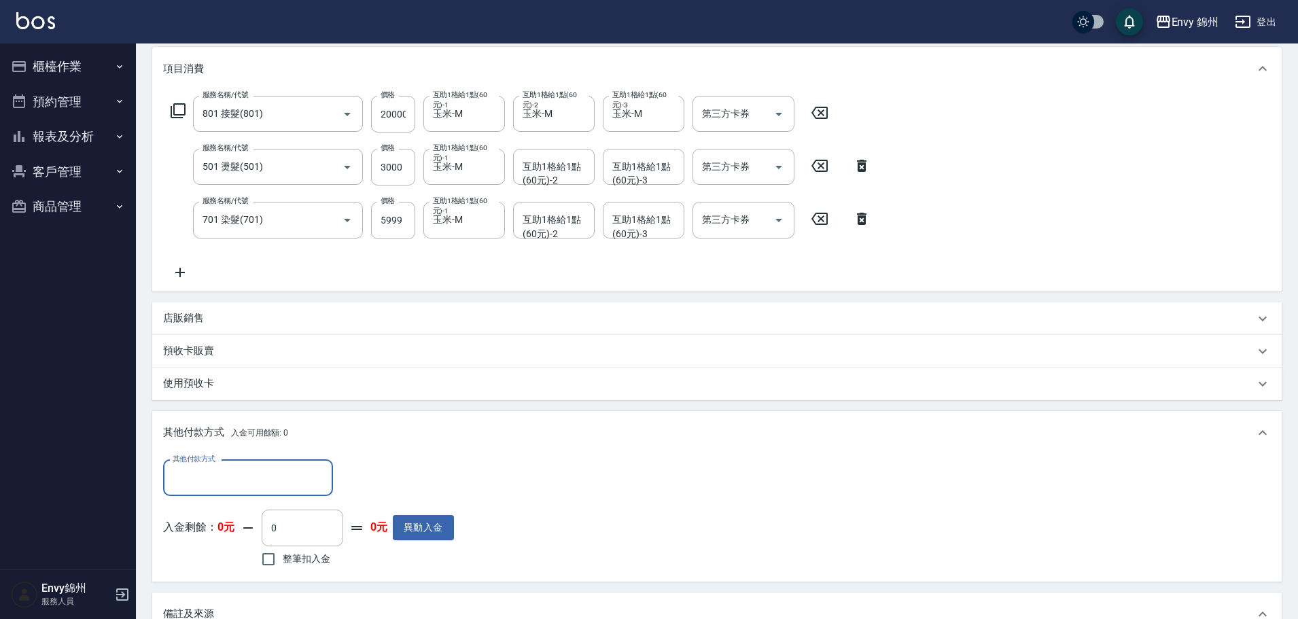
scroll to position [0, 0]
click at [291, 476] on input "其他付款方式" at bounding box center [248, 478] width 158 height 24
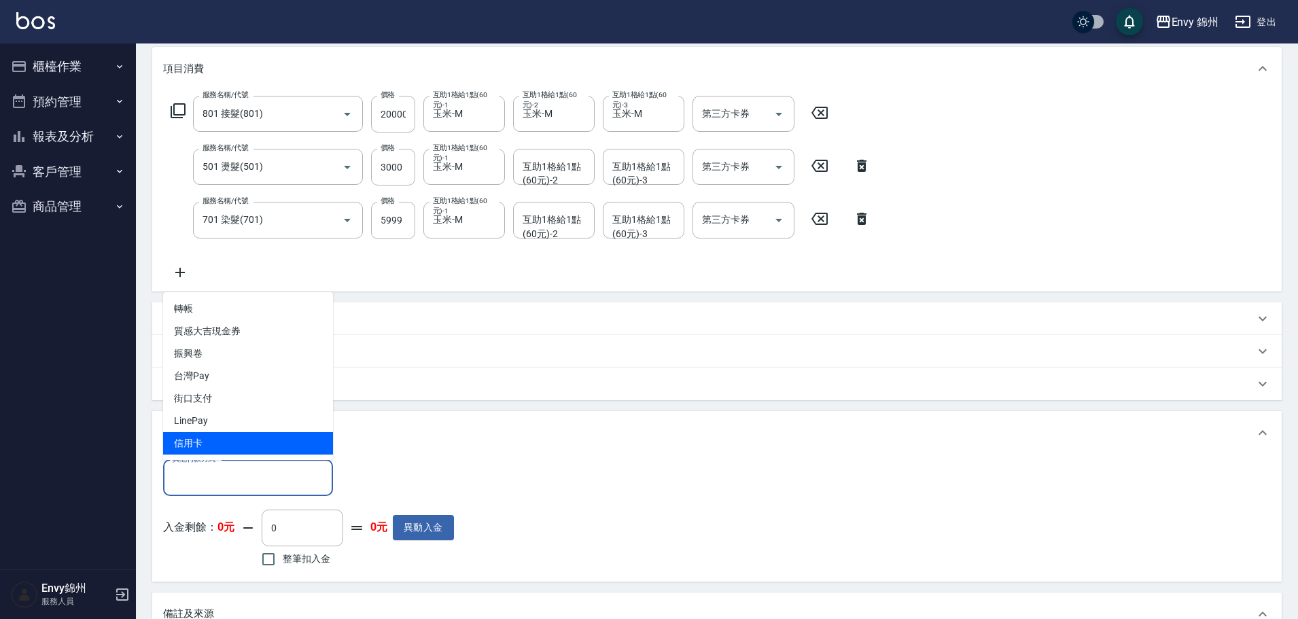
click at [266, 453] on span "信用卡" at bounding box center [248, 443] width 170 height 22
type input "信用卡"
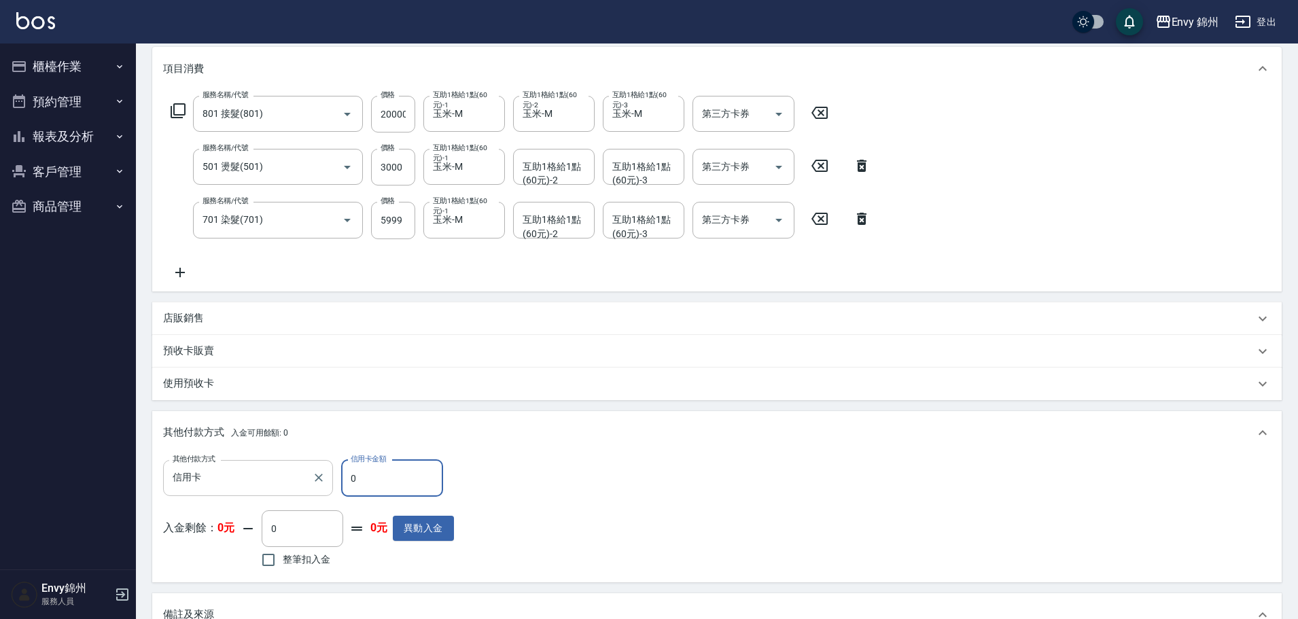
drag, startPoint x: 370, startPoint y: 475, endPoint x: 330, endPoint y: 480, distance: 41.1
click at [334, 481] on div "其他付款方式 信用卡 其他付款方式 信用卡金額 0 信用卡金額" at bounding box center [308, 478] width 291 height 37
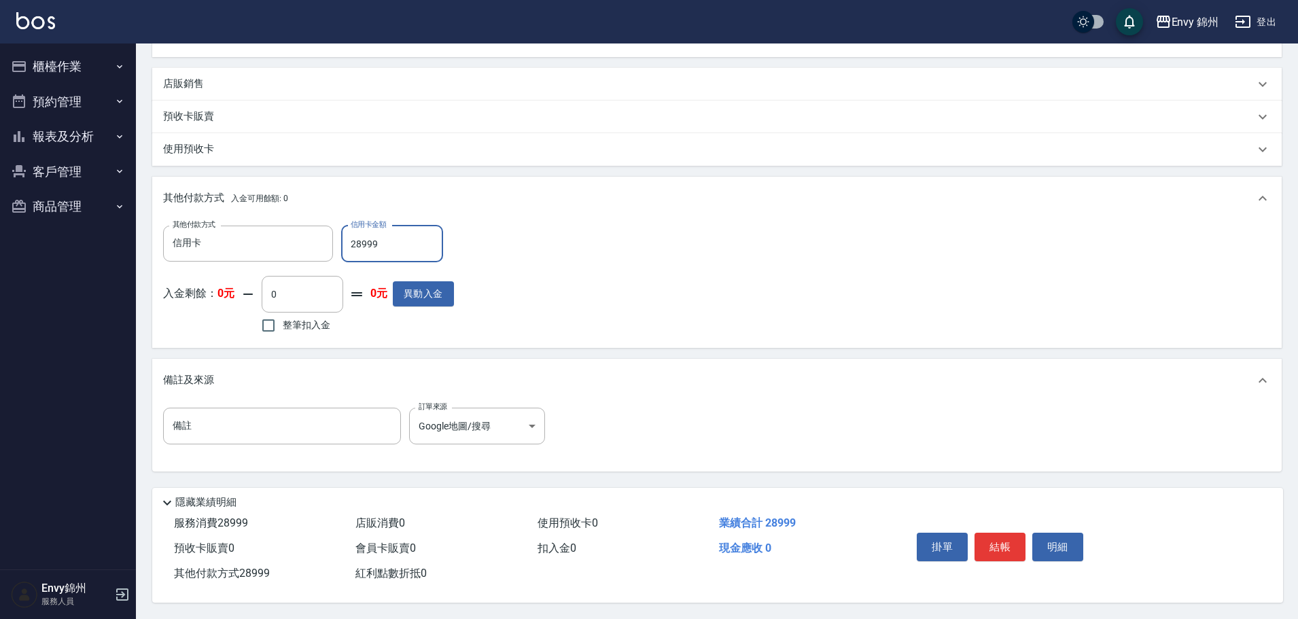
type input "28999"
click at [995, 538] on button "結帳" at bounding box center [1000, 547] width 51 height 29
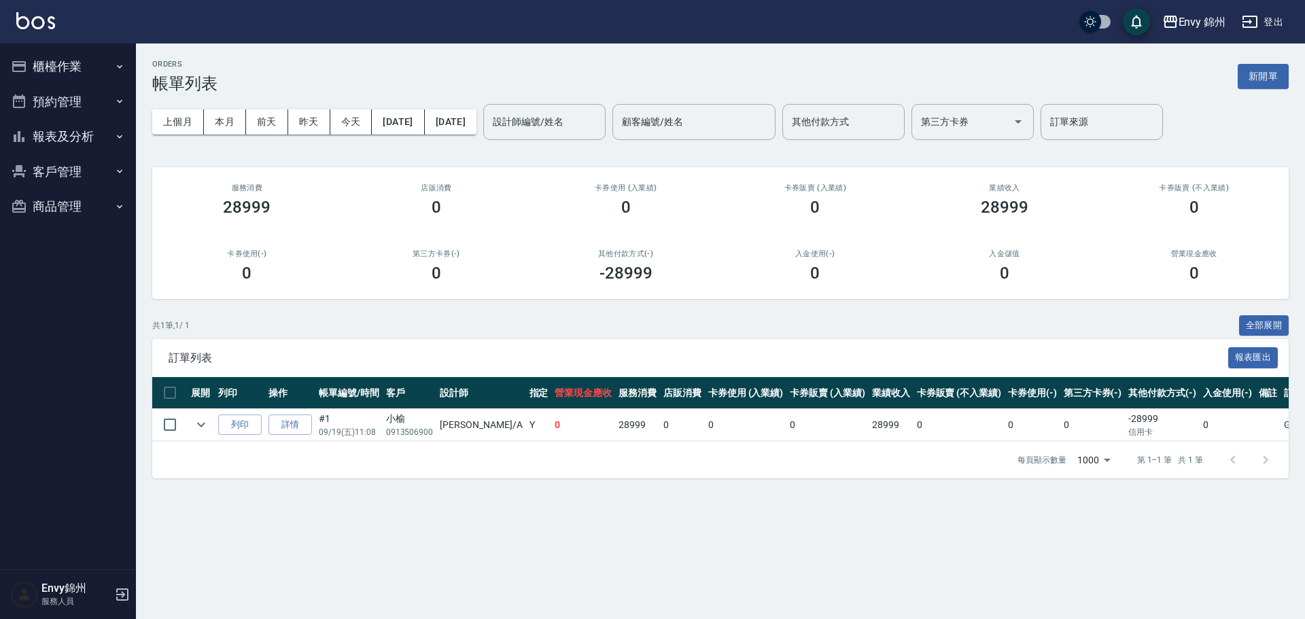
drag, startPoint x: 190, startPoint y: 292, endPoint x: 130, endPoint y: 351, distance: 83.6
drag, startPoint x: 130, startPoint y: 351, endPoint x: 476, endPoint y: 308, distance: 347.9
click at [470, 312] on div "ORDERS 帳單列表 新開單 上個月 本月 前天 昨天 今天 2025/09/19 2025/09/19 設計師編號/姓名 設計師編號/姓名 顧客編號/姓名…" at bounding box center [720, 268] width 1169 height 451
click at [62, 54] on button "櫃檯作業" at bounding box center [67, 66] width 125 height 35
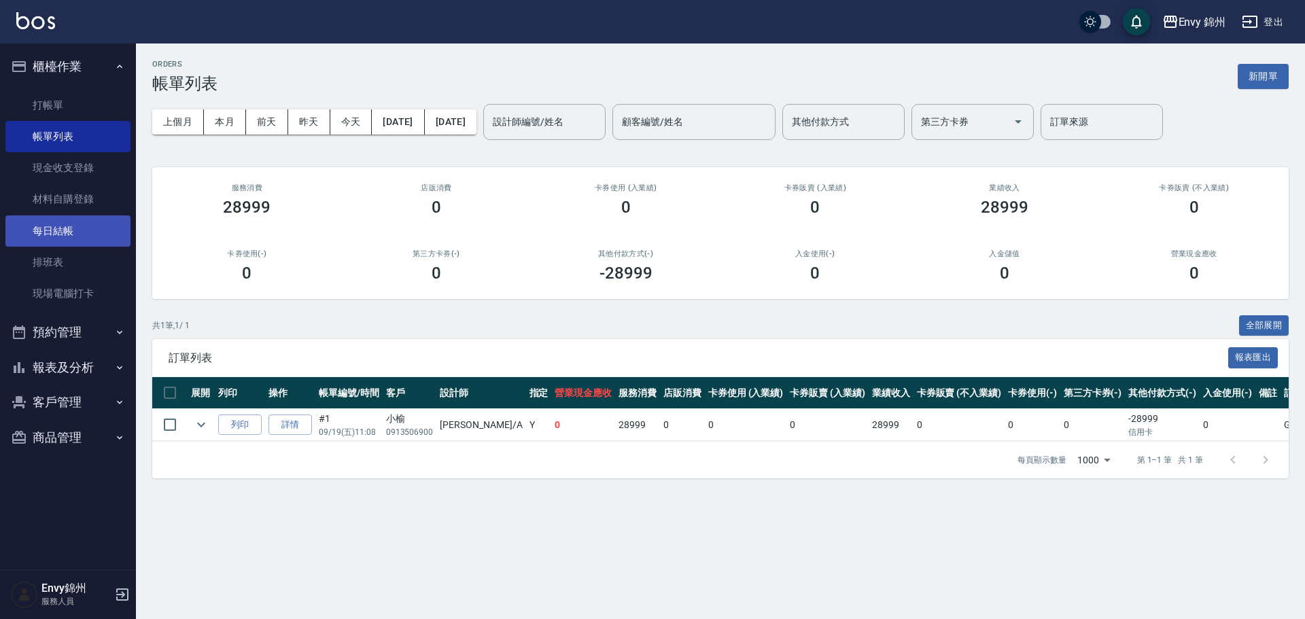
click at [57, 224] on link "每日結帳" at bounding box center [67, 230] width 125 height 31
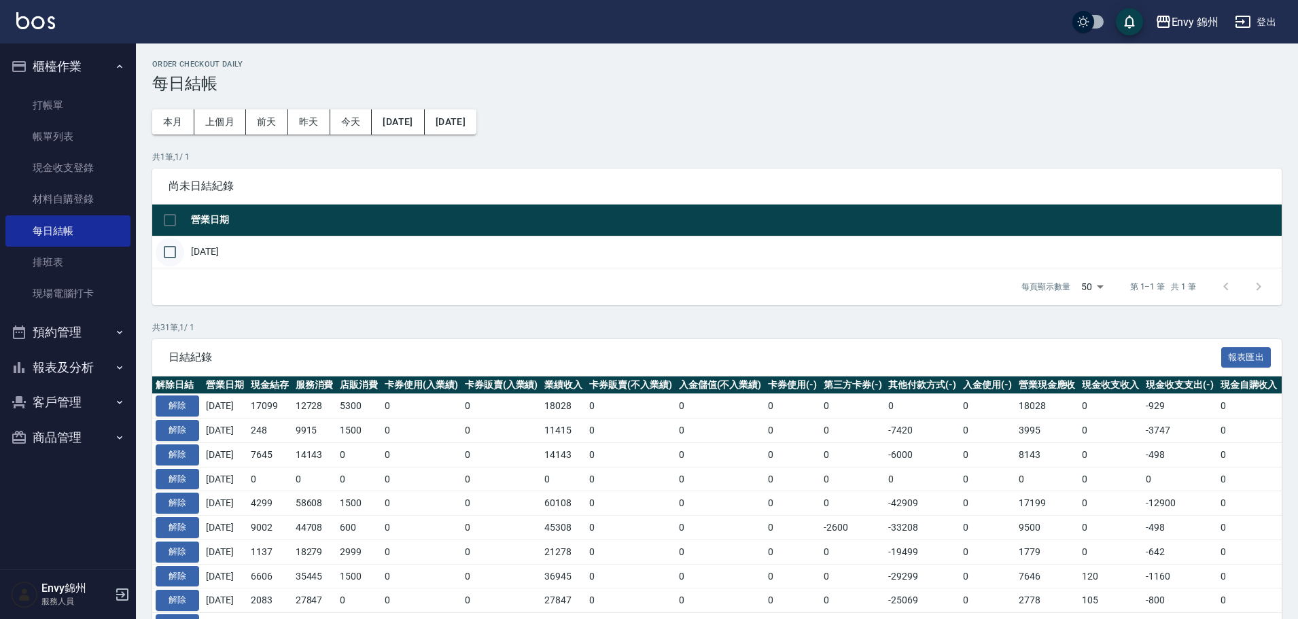
click at [167, 247] on input "checkbox" at bounding box center [170, 252] width 29 height 29
checkbox input "true"
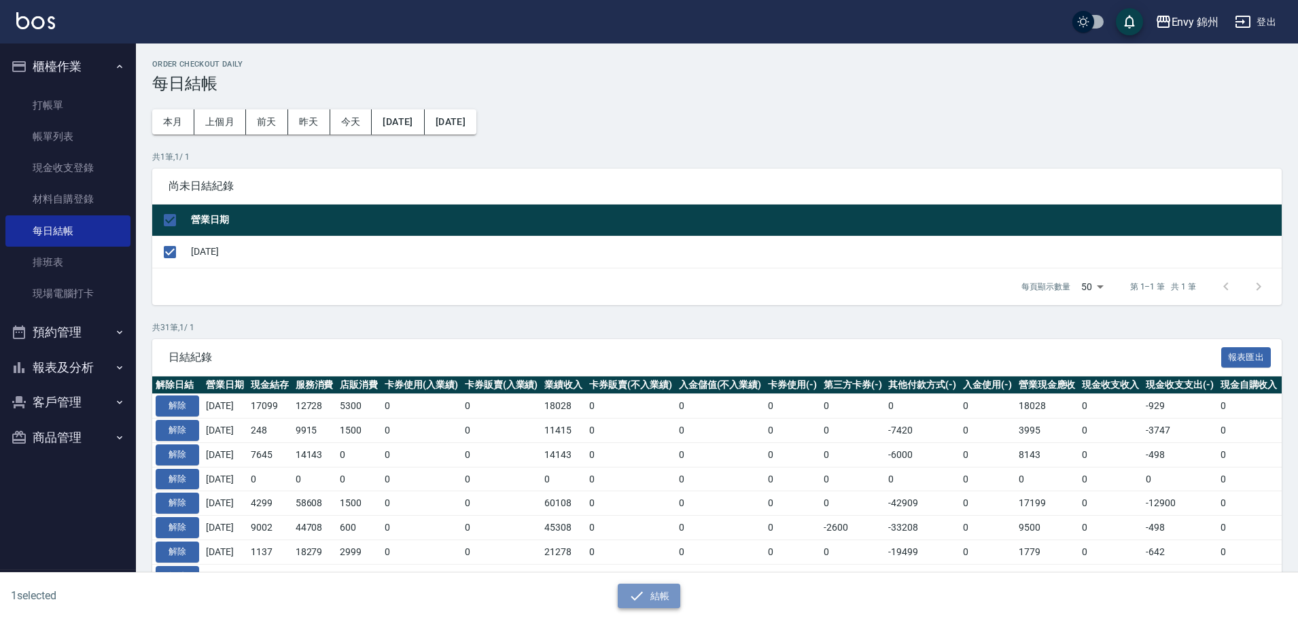
click at [635, 590] on icon "button" at bounding box center [637, 596] width 16 height 16
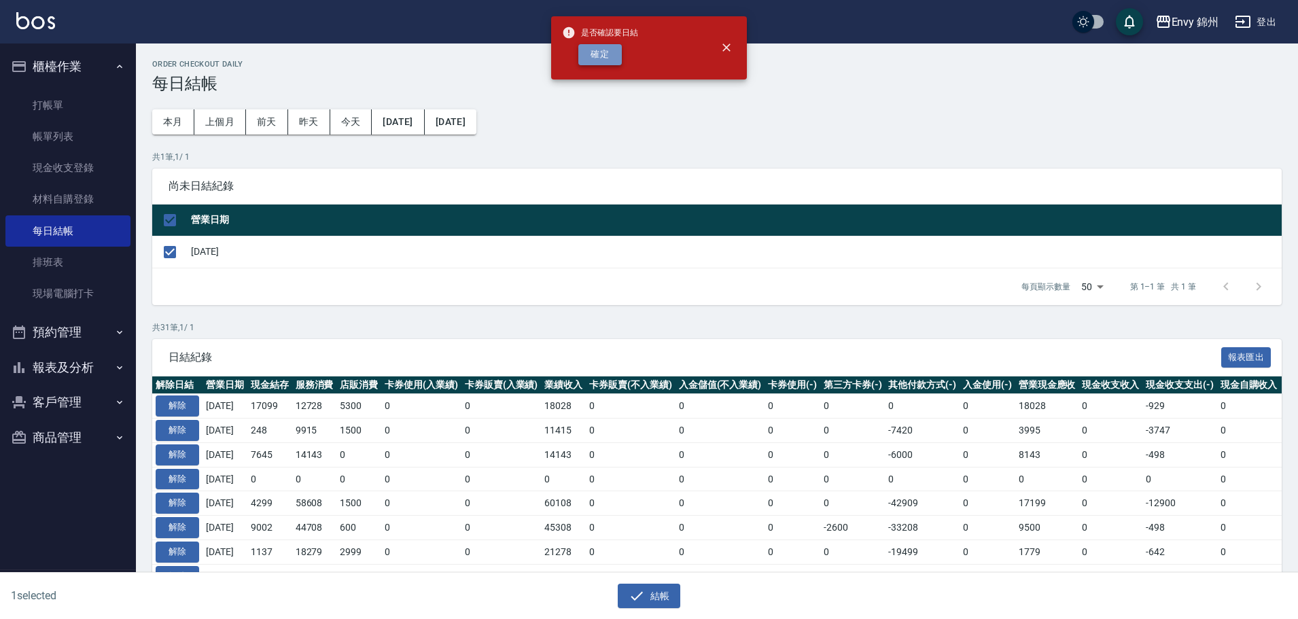
click at [585, 55] on button "確定" at bounding box center [599, 54] width 43 height 21
checkbox input "false"
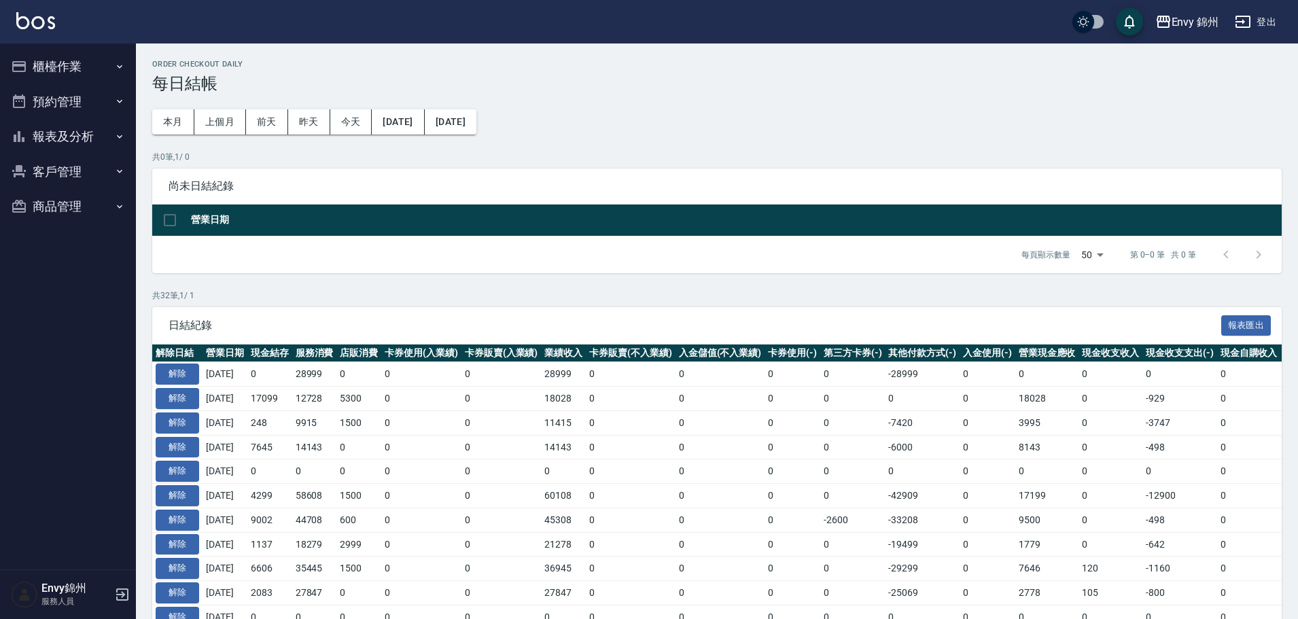
click at [52, 66] on button "櫃檯作業" at bounding box center [67, 66] width 125 height 35
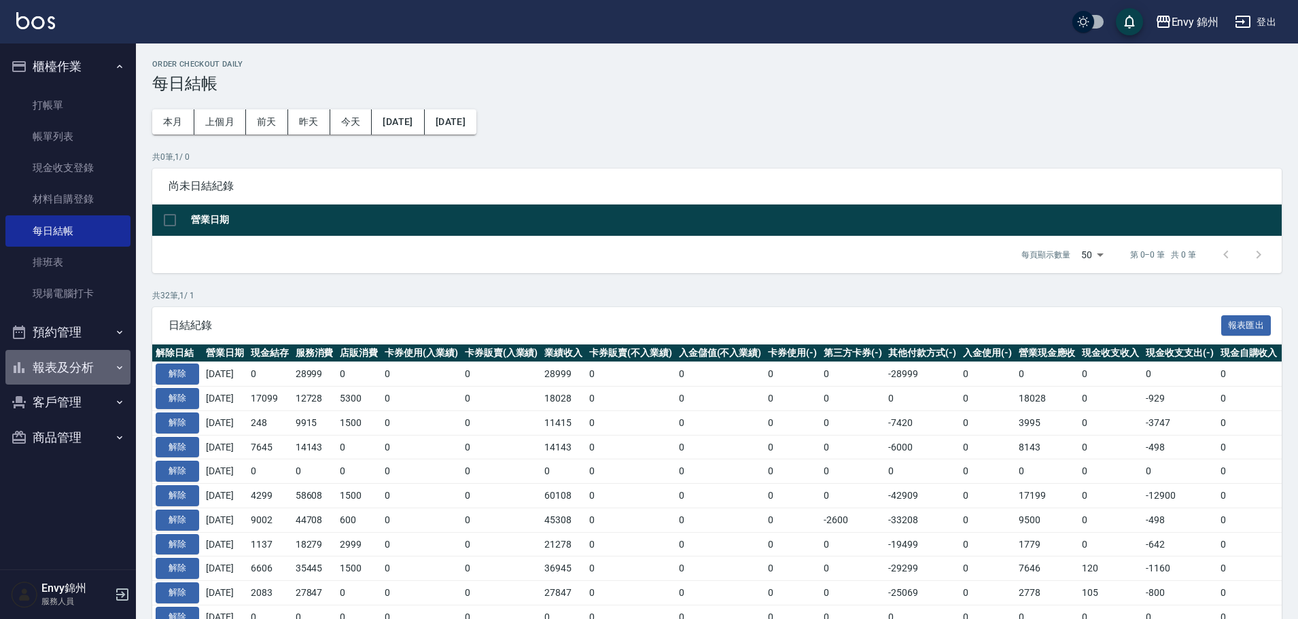
click at [63, 373] on button "報表及分析" at bounding box center [67, 367] width 125 height 35
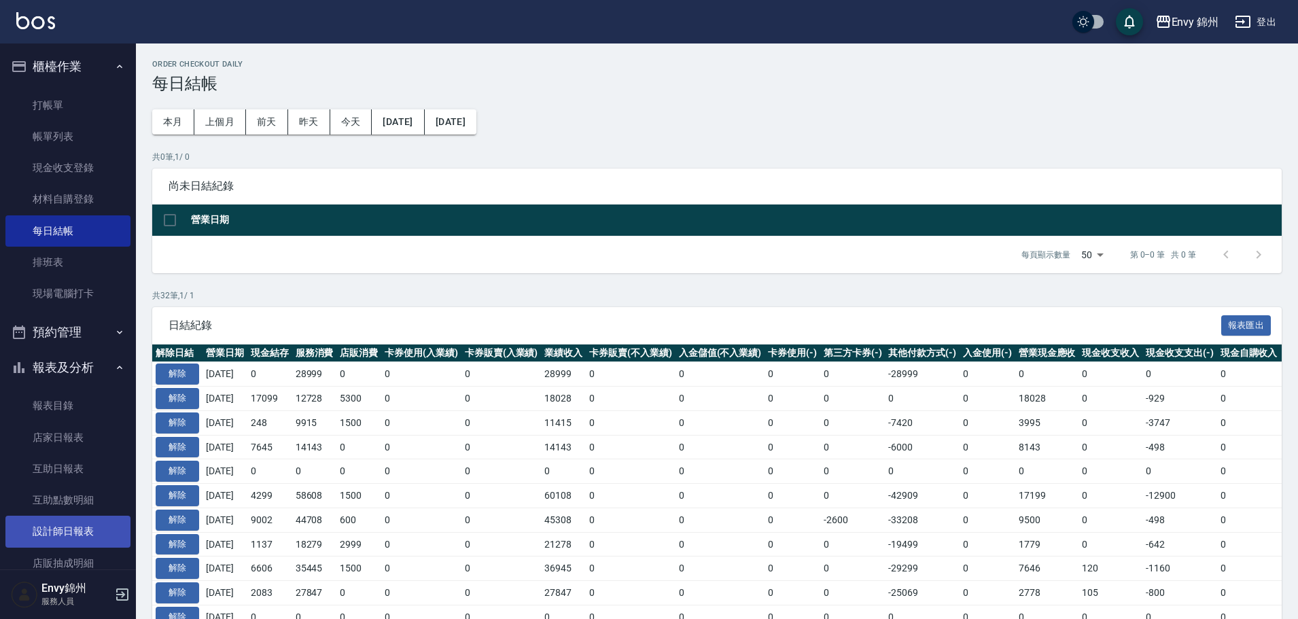
click at [80, 536] on link "設計師日報表" at bounding box center [67, 531] width 125 height 31
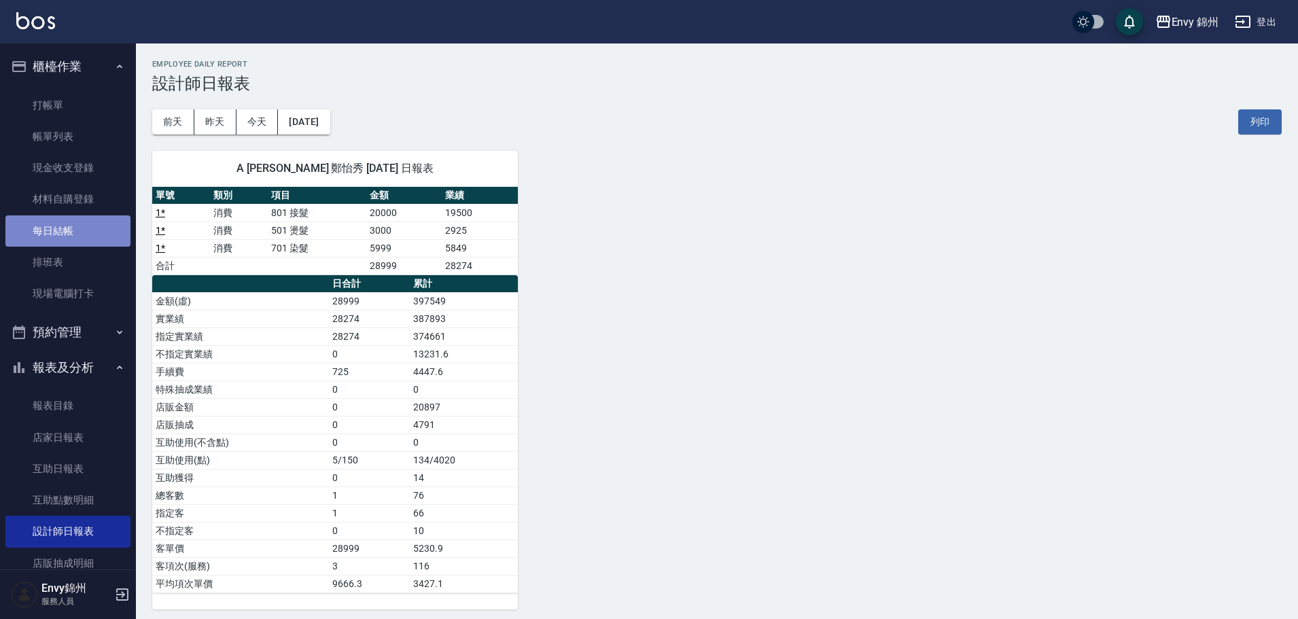
click at [79, 237] on link "每日結帳" at bounding box center [67, 230] width 125 height 31
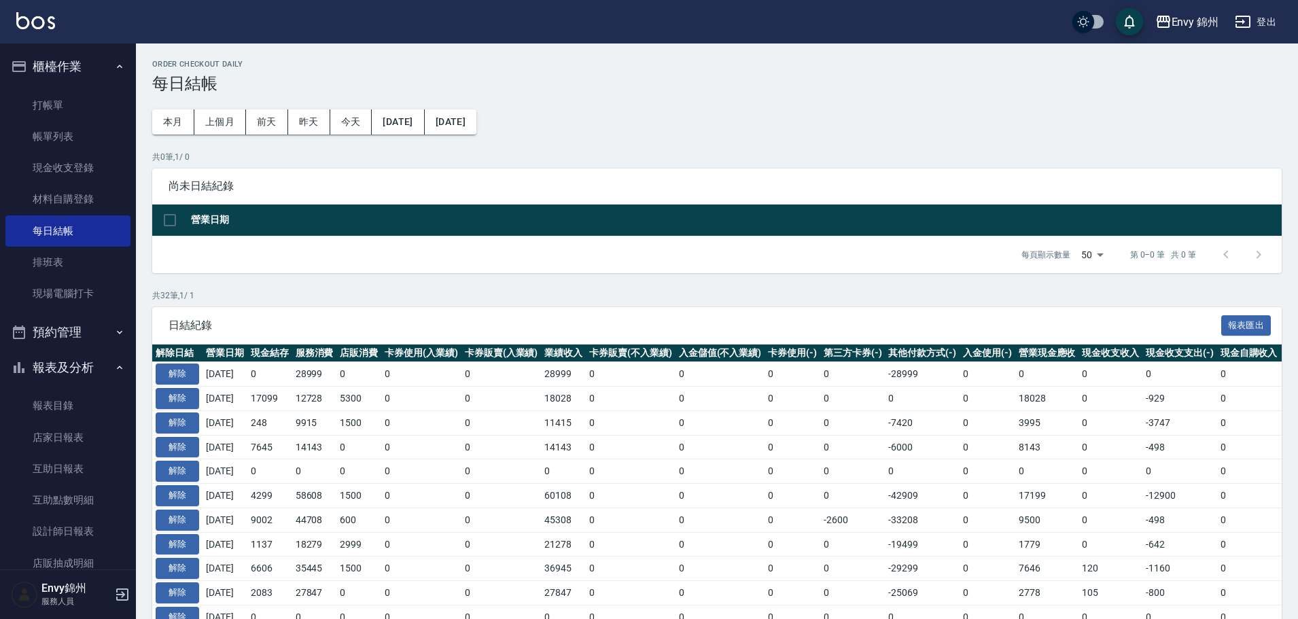
click at [1269, 16] on button "登出" at bounding box center [1256, 22] width 52 height 25
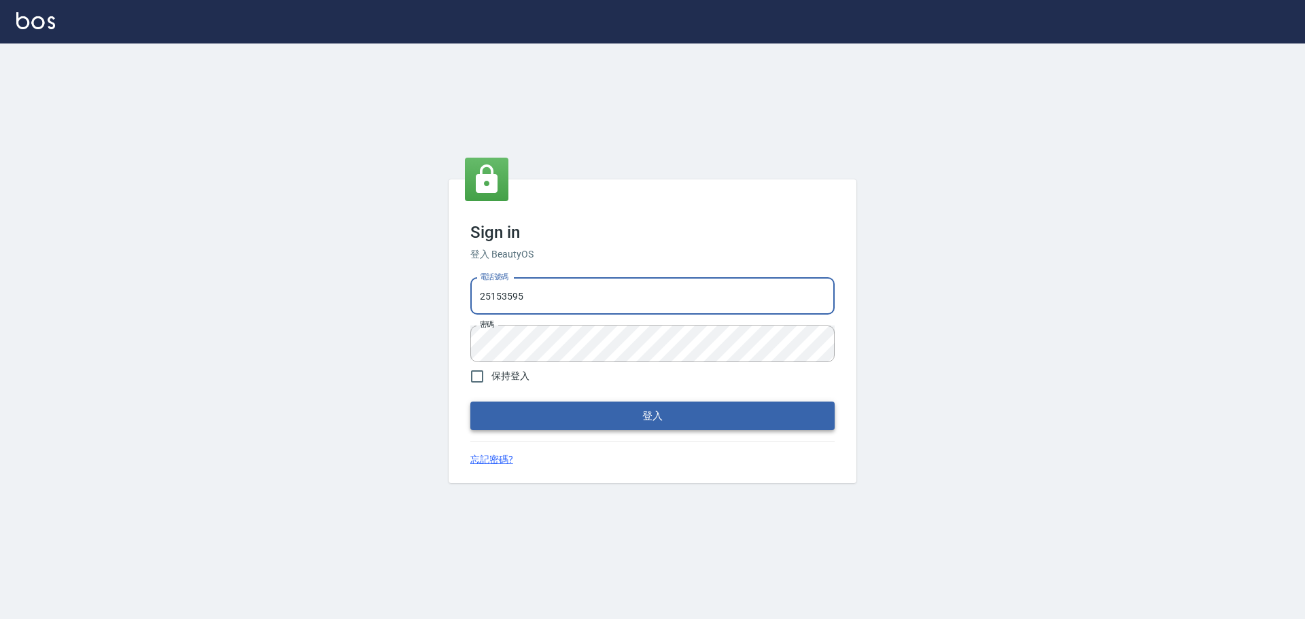
click at [497, 418] on button "登入" at bounding box center [652, 416] width 364 height 29
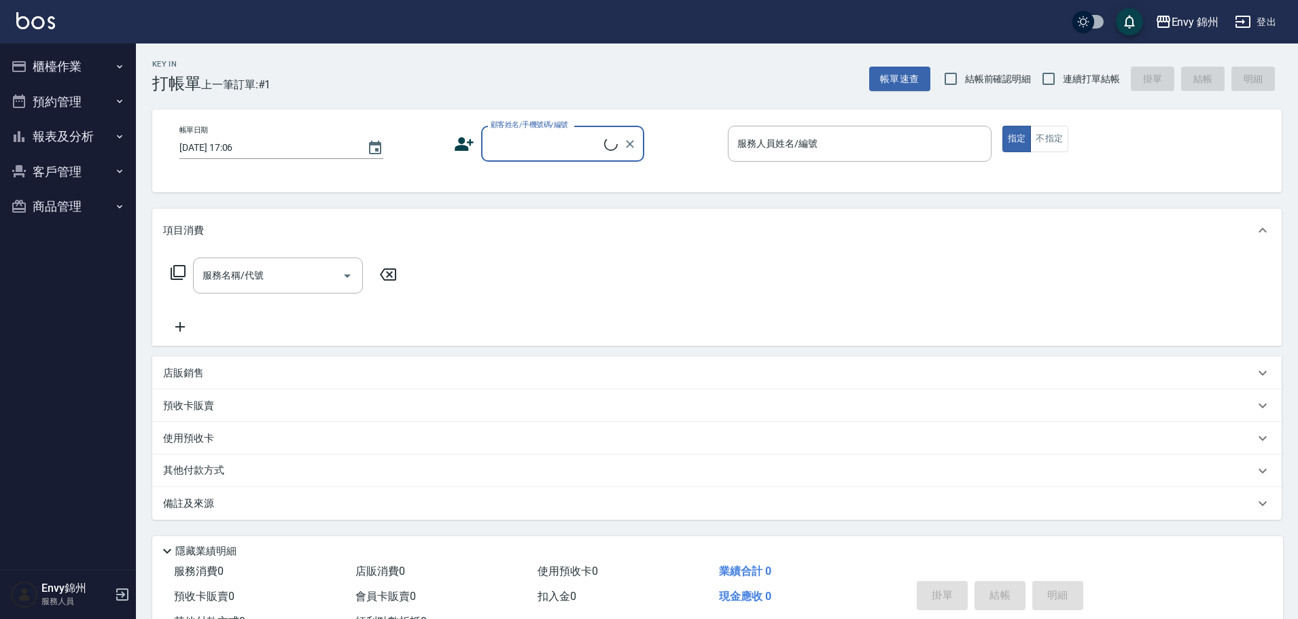
click at [1277, 24] on button "登出" at bounding box center [1256, 22] width 52 height 25
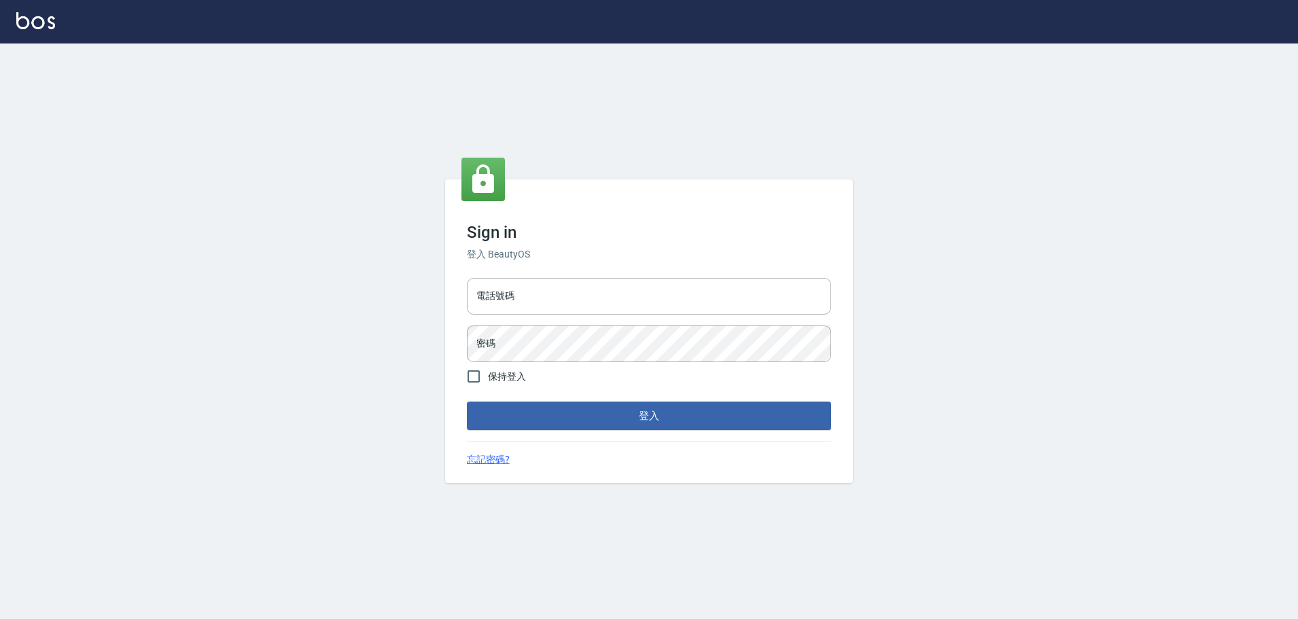
type input "25153595"
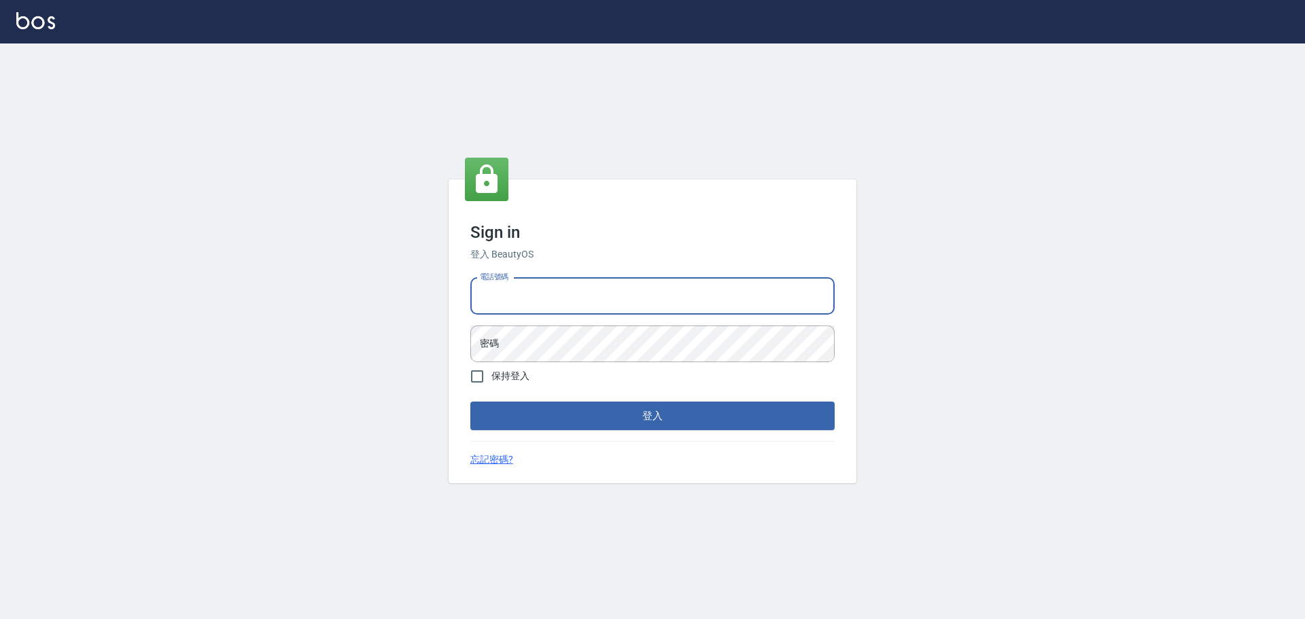
click at [648, 287] on input "電話號碼" at bounding box center [652, 296] width 364 height 37
click at [615, 293] on input "25153595" at bounding box center [652, 296] width 364 height 37
type input "9990001234567"
click at [676, 416] on button "登入" at bounding box center [652, 416] width 364 height 29
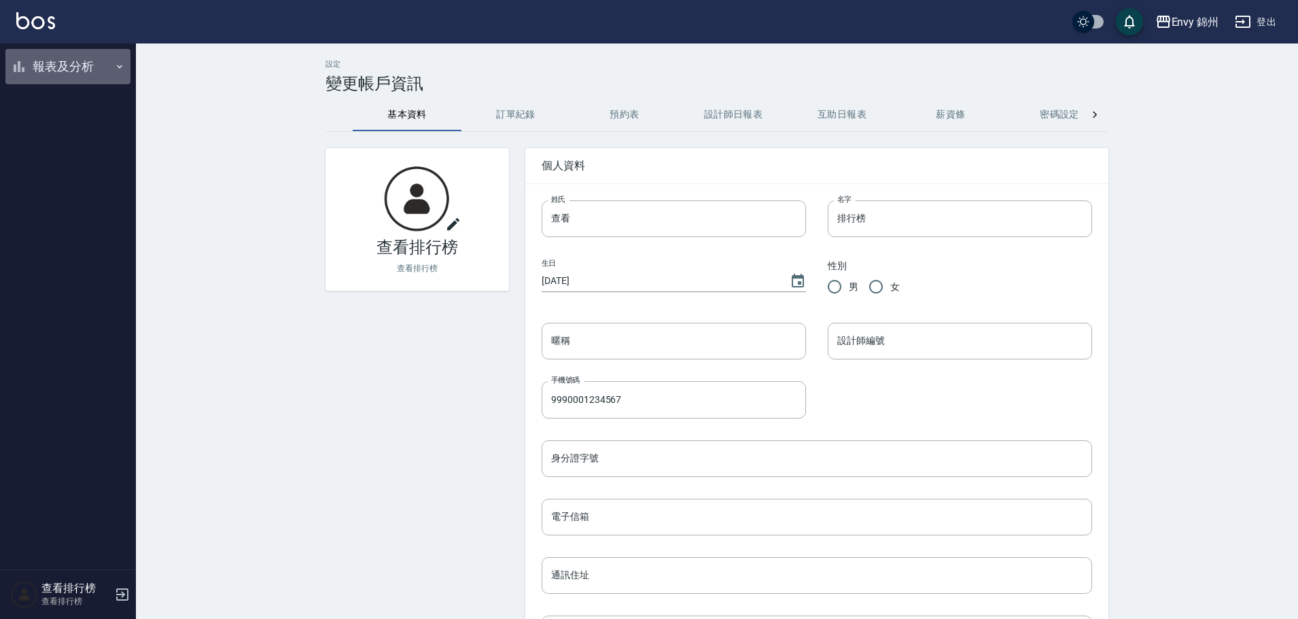
click at [52, 70] on button "報表及分析" at bounding box center [67, 66] width 125 height 35
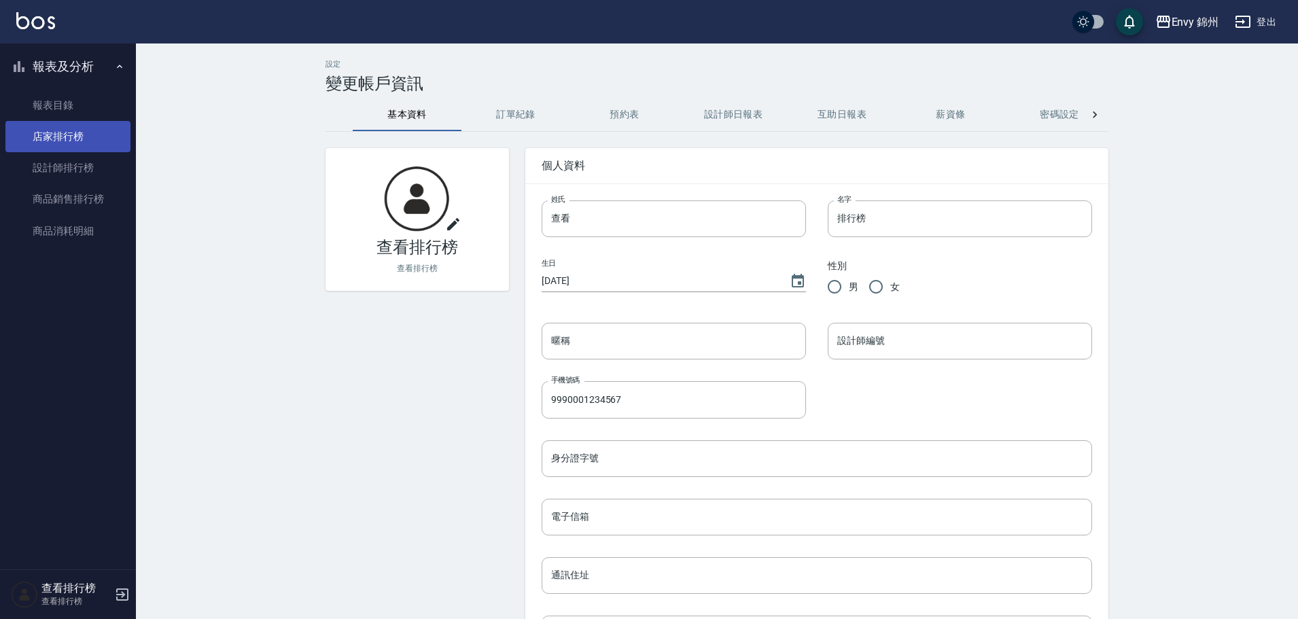
click at [56, 137] on link "店家排行榜" at bounding box center [67, 136] width 125 height 31
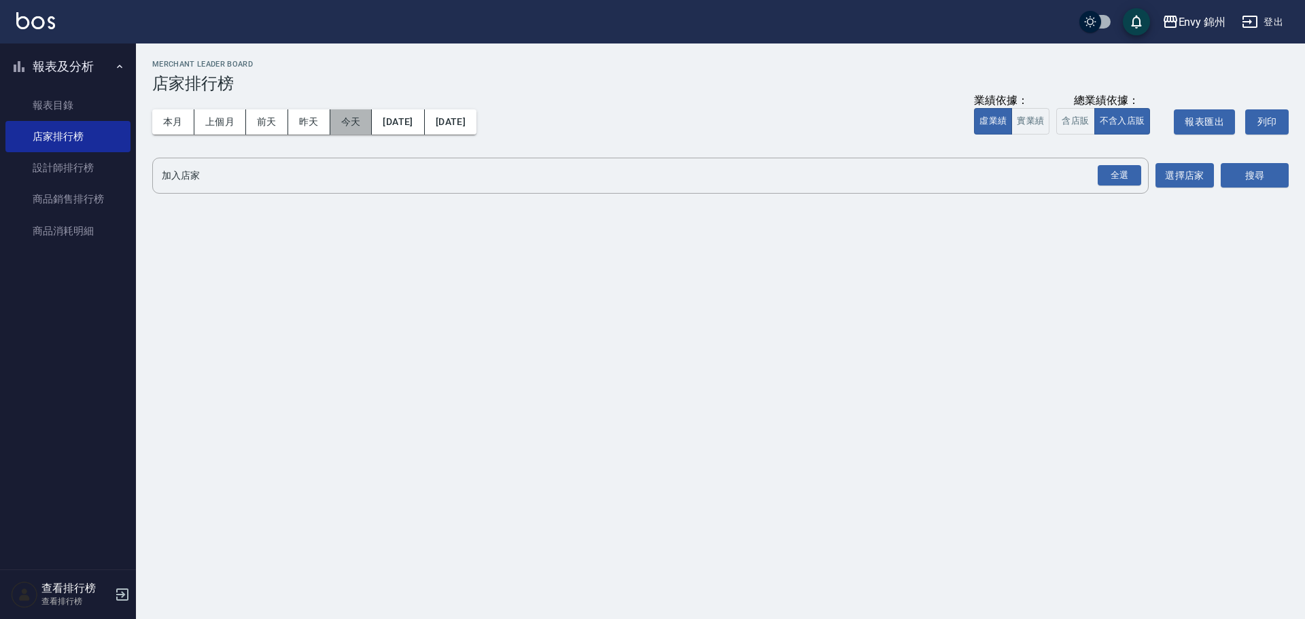
click at [350, 120] on button "今天" at bounding box center [351, 121] width 42 height 25
click at [1108, 189] on div "全選" at bounding box center [1119, 176] width 48 height 36
click at [1139, 173] on div "全選" at bounding box center [1119, 175] width 43 height 21
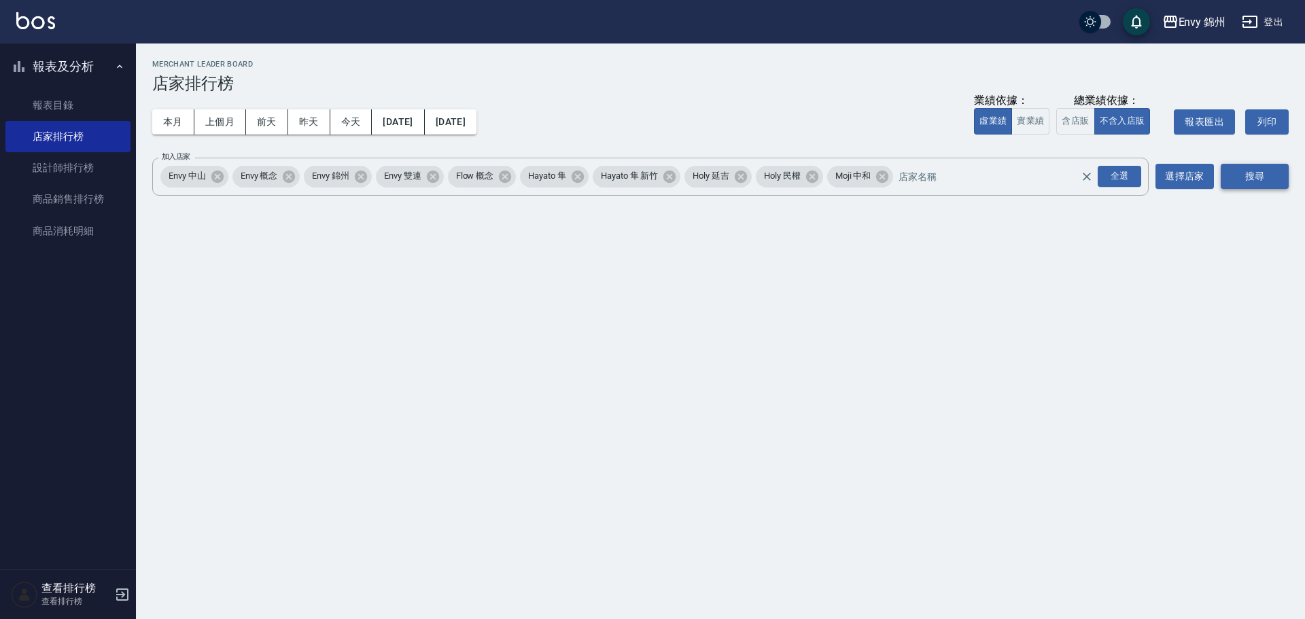
click at [1258, 176] on button "搜尋" at bounding box center [1255, 176] width 68 height 25
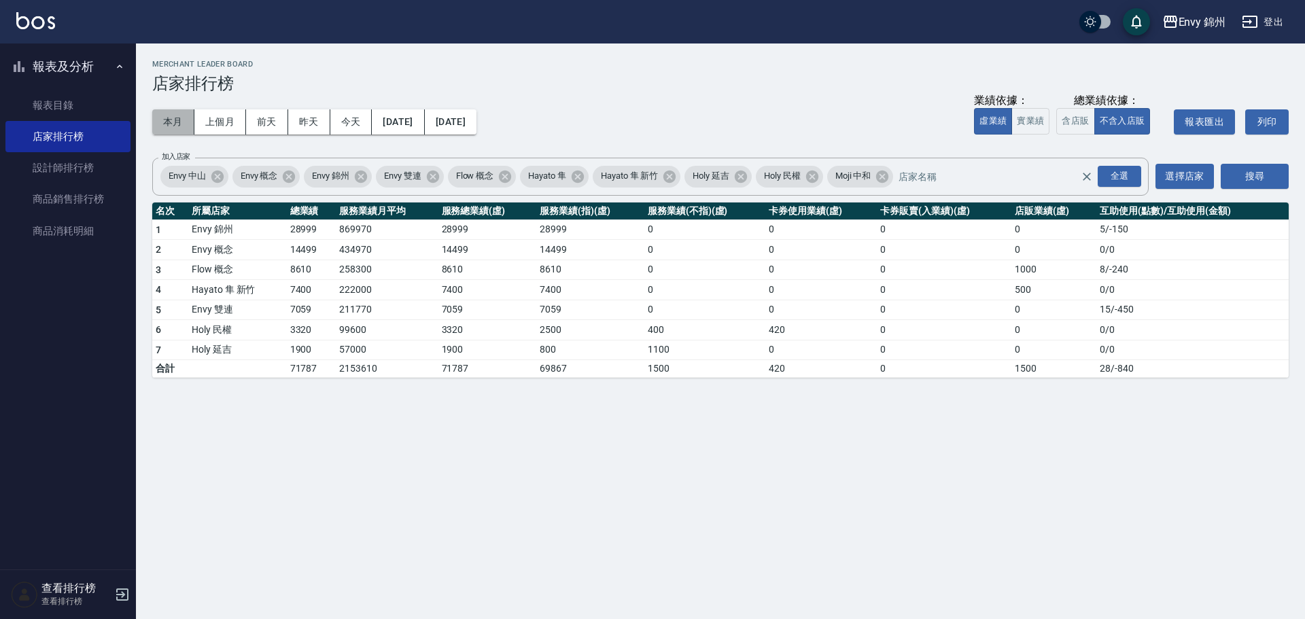
click at [164, 122] on button "本月" at bounding box center [173, 121] width 42 height 25
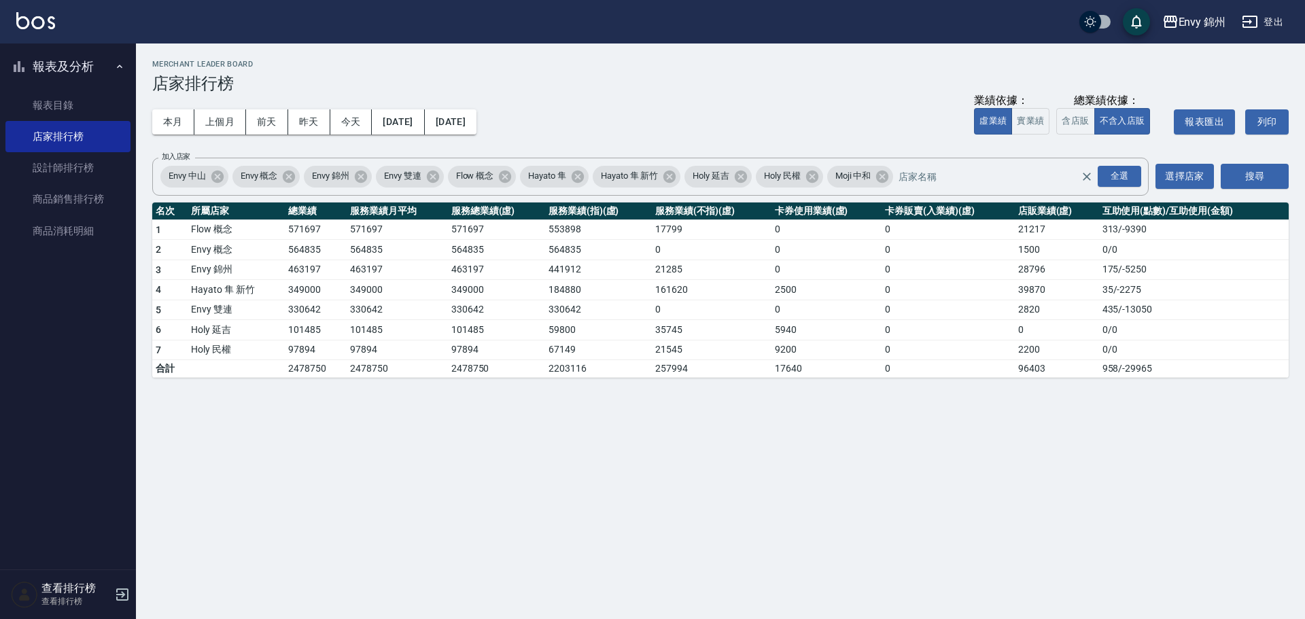
click at [531, 130] on div "本月 上個月 前天 昨天 今天 2025/09/01 2025/09/30 業績依據： 虛業績 實業績 總業績依據： 含店販 不含入店販 報表匯出 列印" at bounding box center [720, 122] width 1136 height 58
click at [476, 123] on button "2025/09/30" at bounding box center [451, 121] width 52 height 25
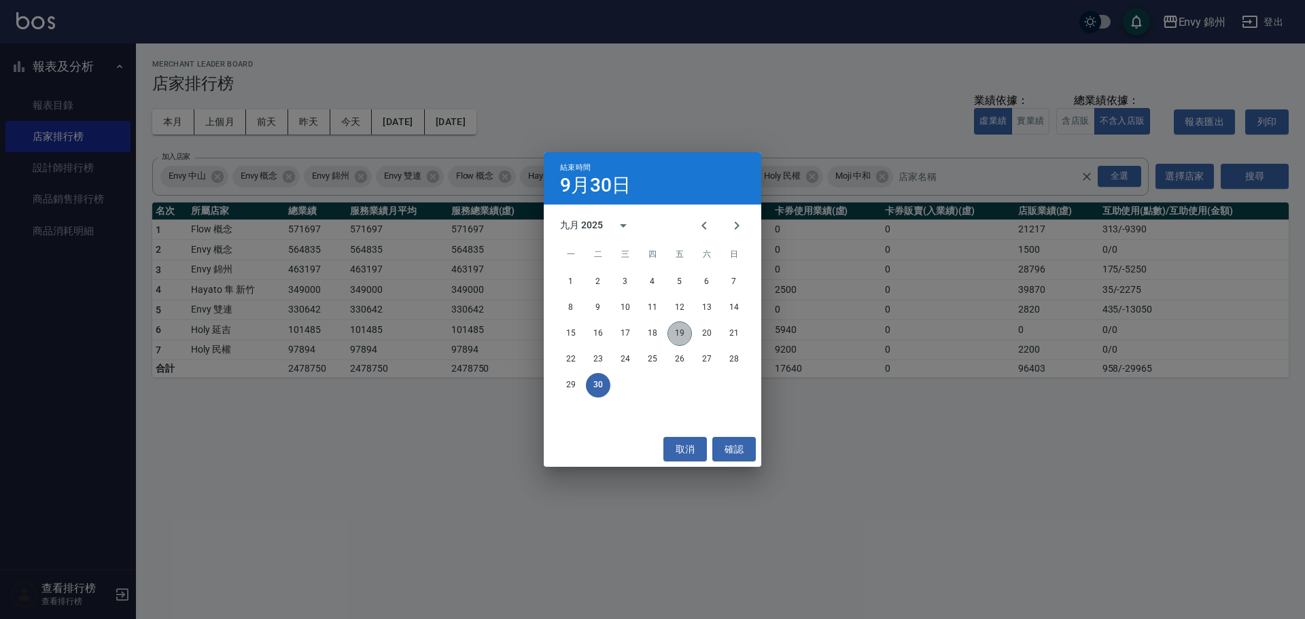
click at [676, 333] on button "19" at bounding box center [679, 333] width 24 height 24
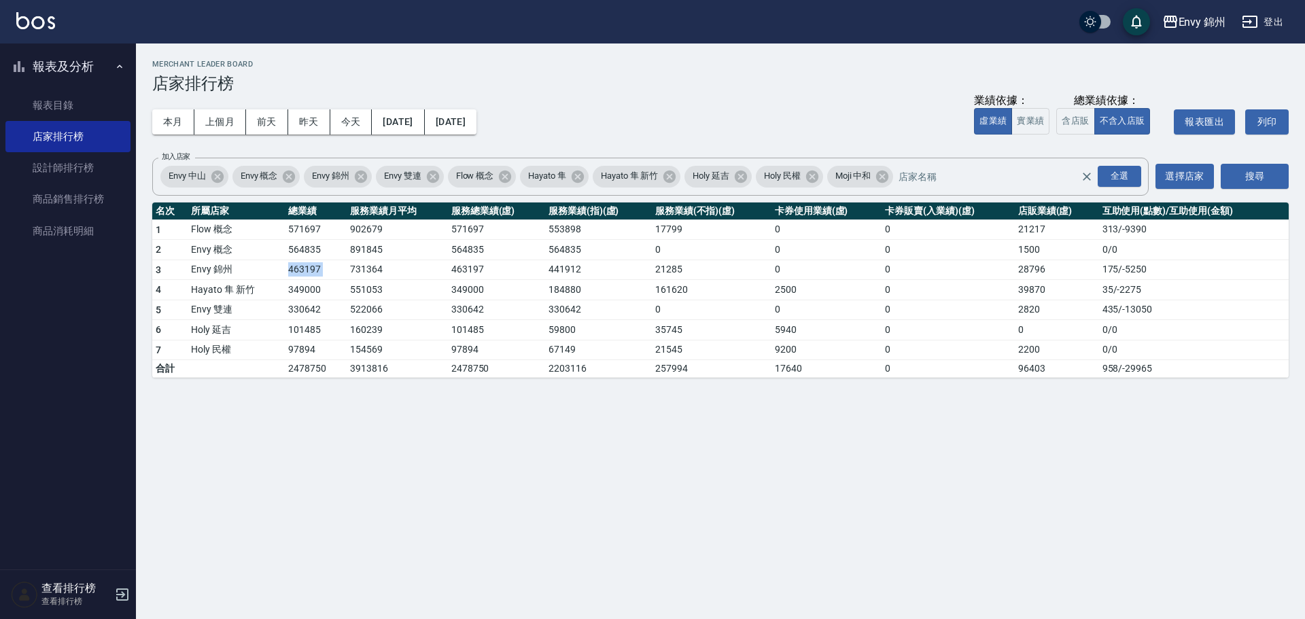
drag, startPoint x: 273, startPoint y: 277, endPoint x: 346, endPoint y: 273, distance: 73.6
click at [346, 273] on tr "3 Envy 錦州 463197 731364 463197 441912 21285 0 0 28796 175 / -5250" at bounding box center [720, 270] width 1136 height 20
click at [35, 160] on link "設計師排行榜" at bounding box center [67, 167] width 125 height 31
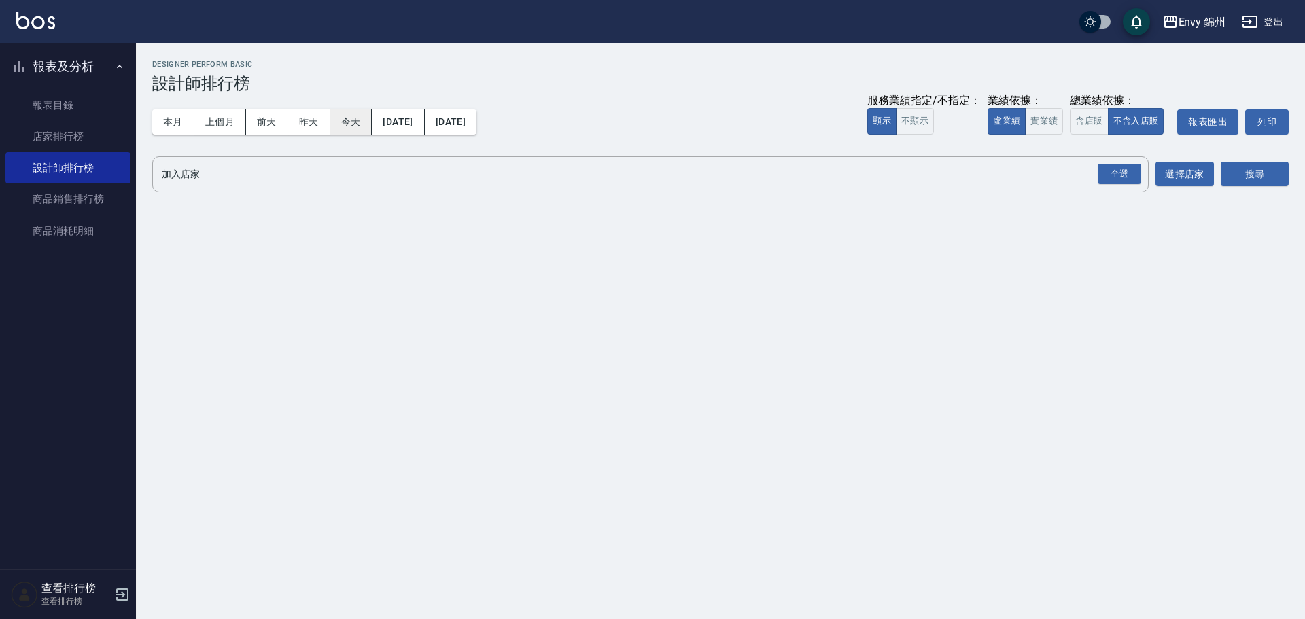
click at [341, 123] on button "今天" at bounding box center [351, 121] width 42 height 25
click at [1111, 179] on div "全選" at bounding box center [1119, 174] width 43 height 21
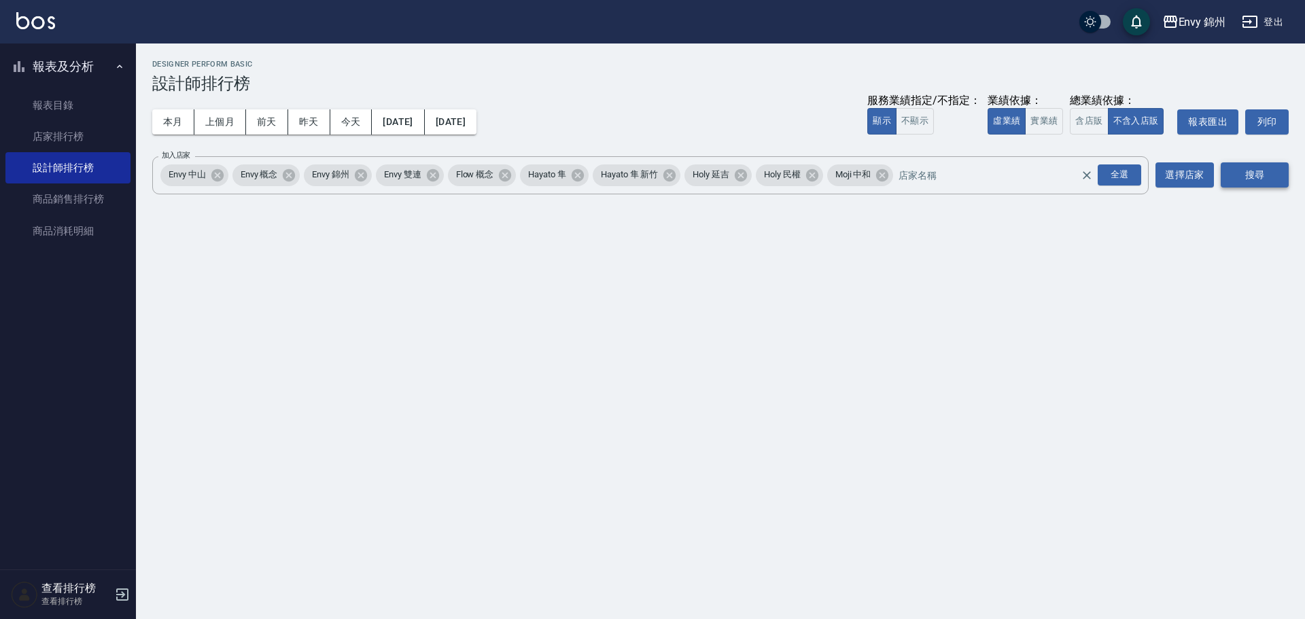
click at [1244, 179] on button "搜尋" at bounding box center [1255, 174] width 68 height 25
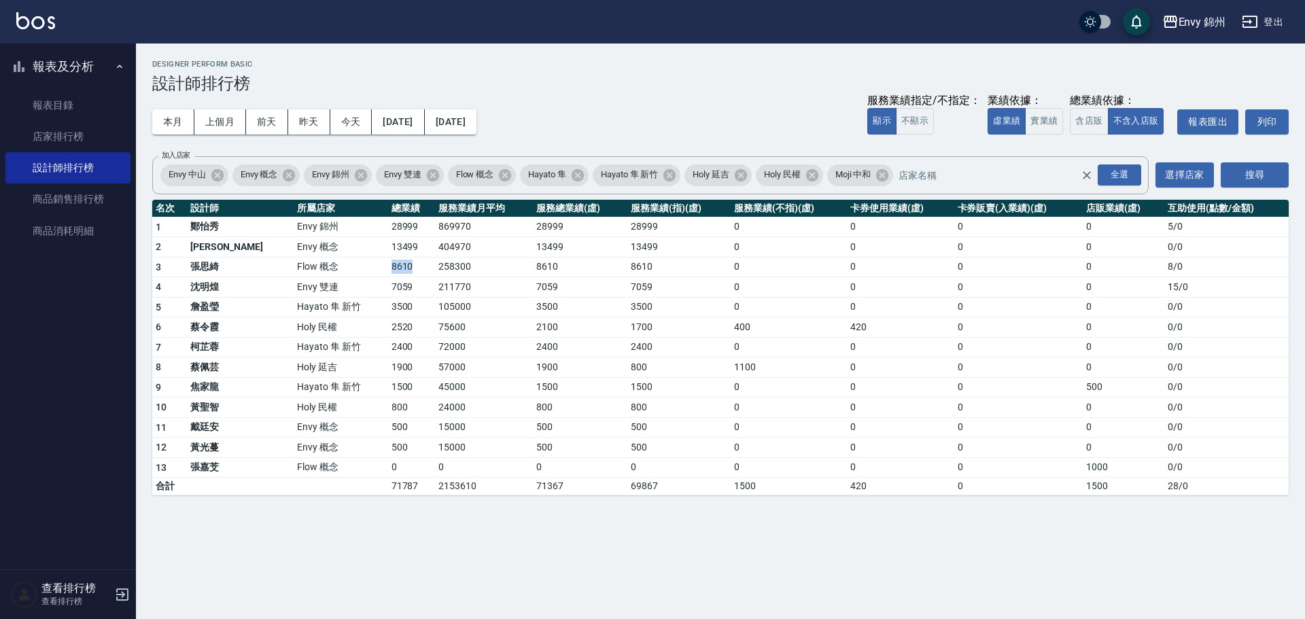
drag, startPoint x: 336, startPoint y: 268, endPoint x: 366, endPoint y: 273, distance: 30.3
click at [366, 273] on tr "3 張思綺 Flow 概念 8610 258300 8610 8610 0 0 0 0 8 / 0" at bounding box center [720, 267] width 1136 height 20
click at [173, 119] on button "本月" at bounding box center [173, 121] width 42 height 25
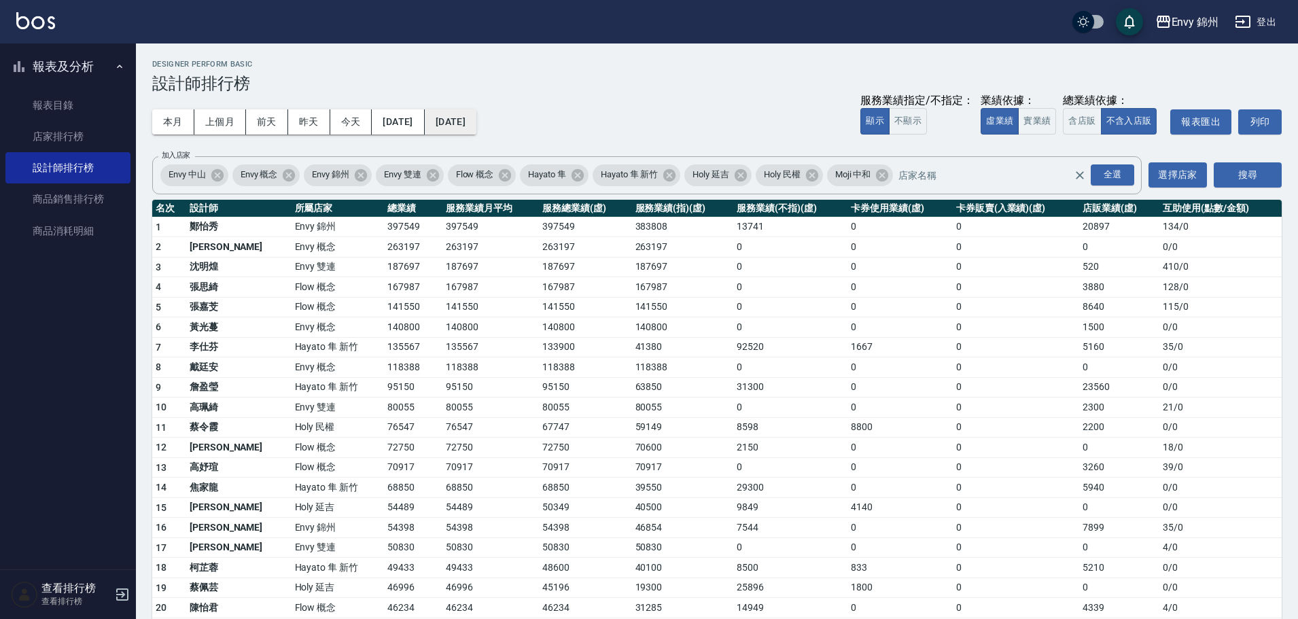
click at [476, 117] on button "2025/09/30" at bounding box center [451, 121] width 52 height 25
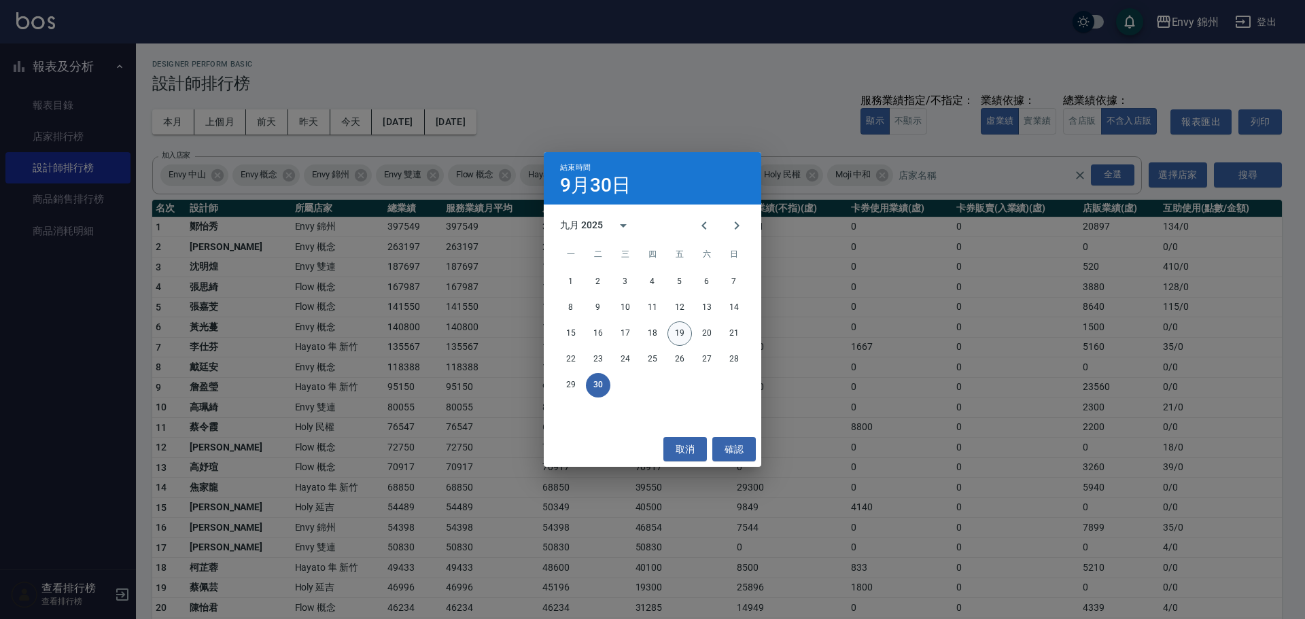
click at [686, 337] on button "19" at bounding box center [679, 333] width 24 height 24
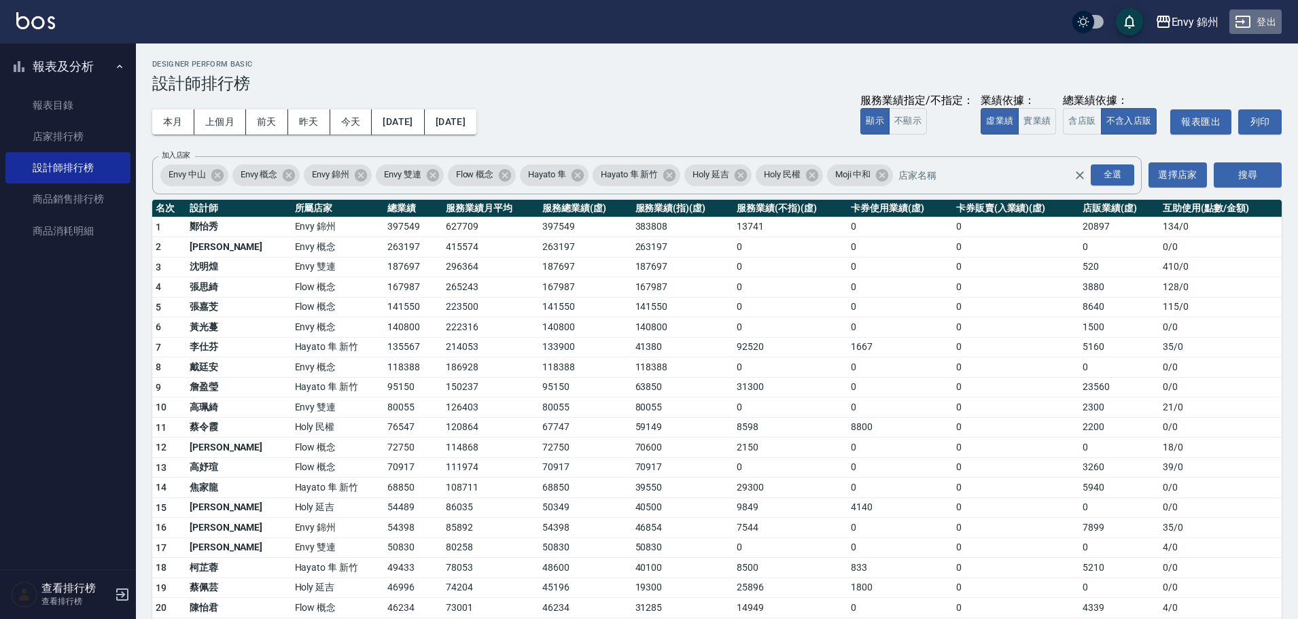
click at [1263, 26] on button "登出" at bounding box center [1256, 22] width 52 height 25
